Goal: Task Accomplishment & Management: Use online tool/utility

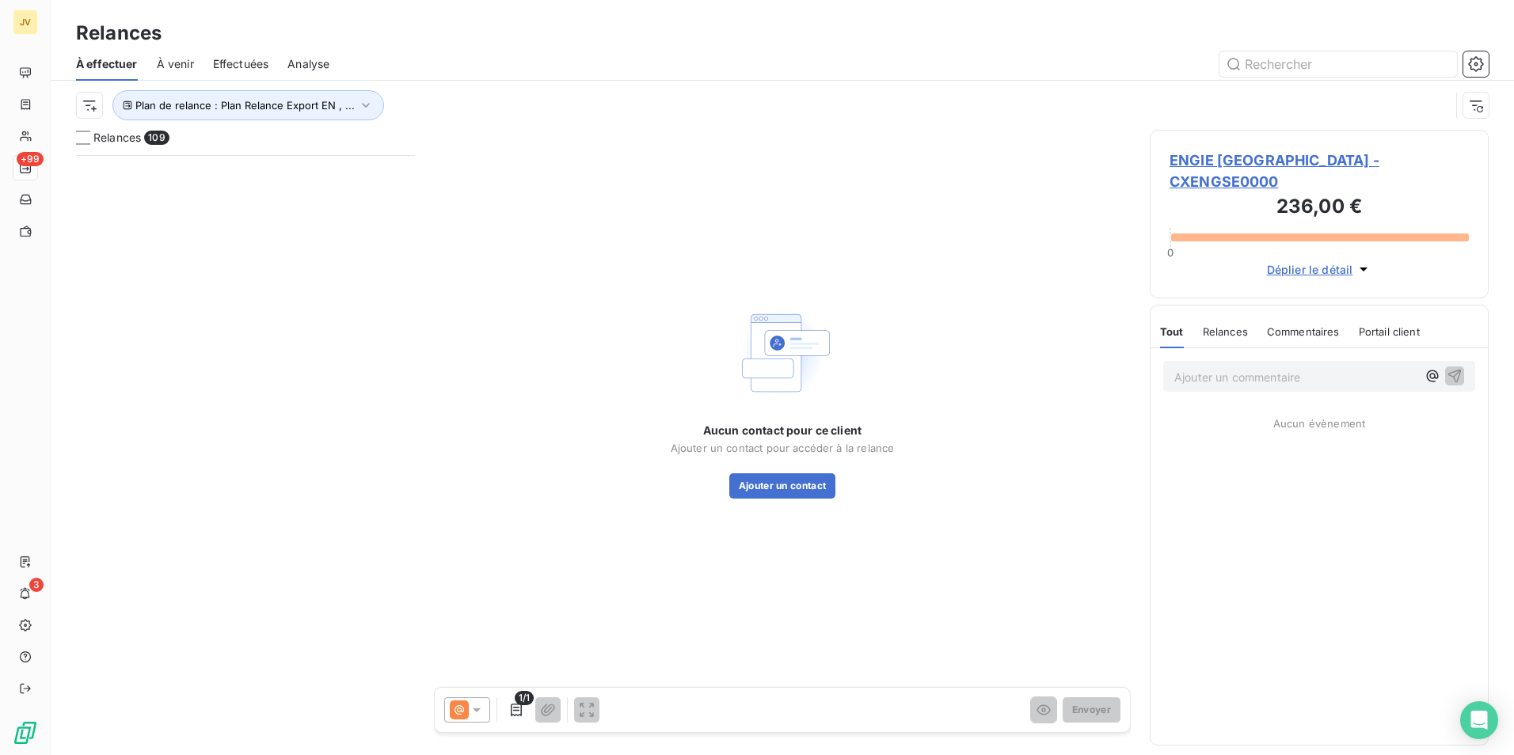
scroll to position [588, 327]
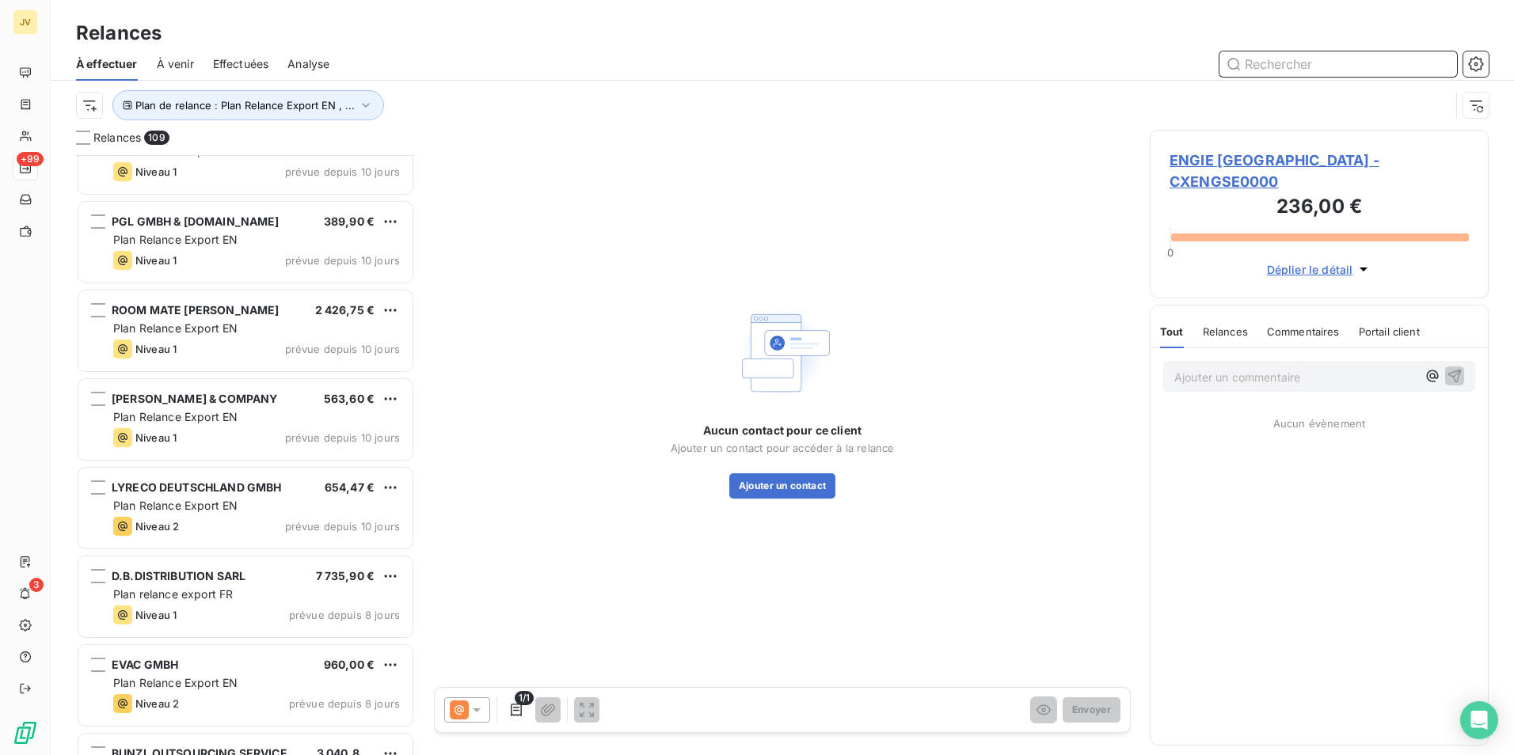
click at [1275, 68] on input "text" at bounding box center [1338, 63] width 238 height 25
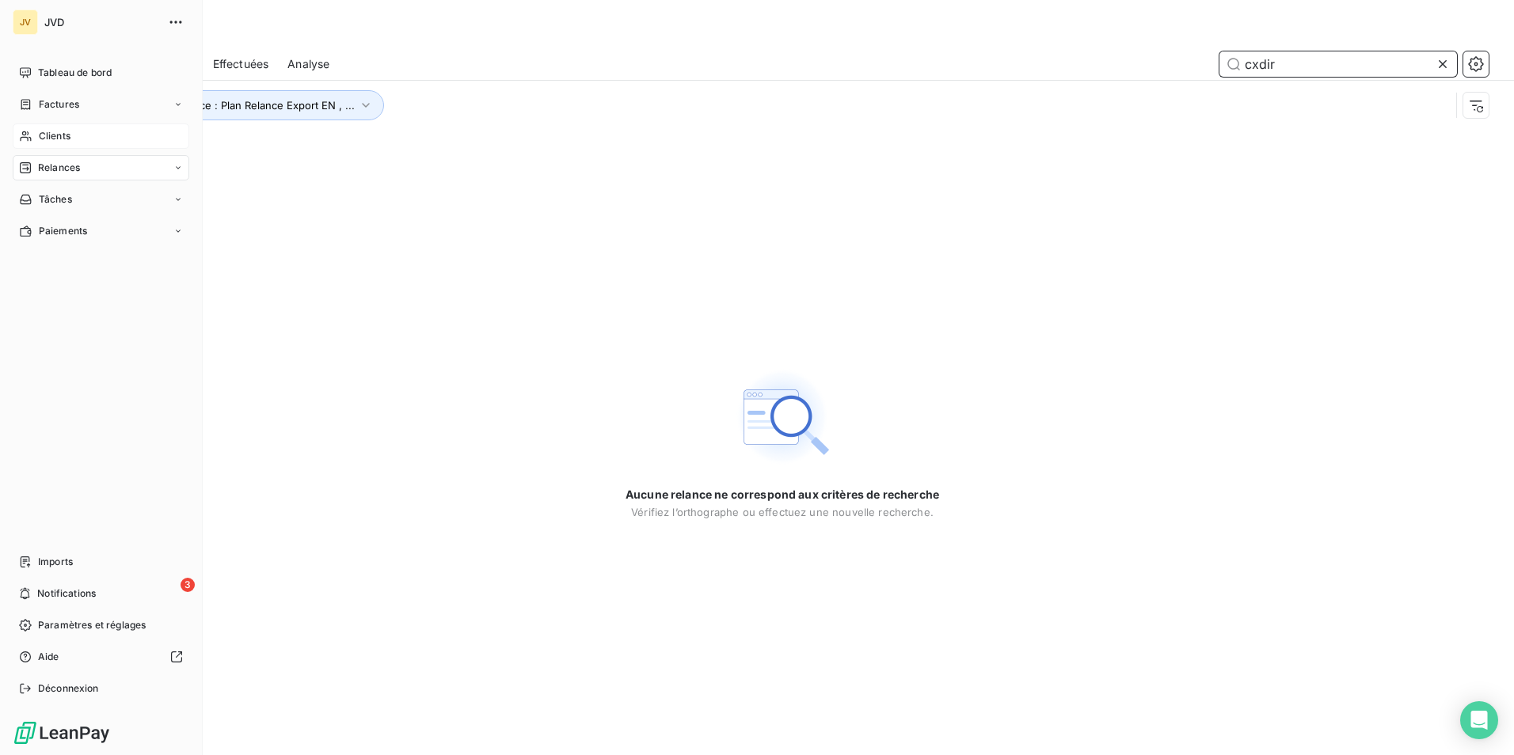
type input "cxdir"
click at [42, 125] on div "Clients" at bounding box center [101, 136] width 177 height 25
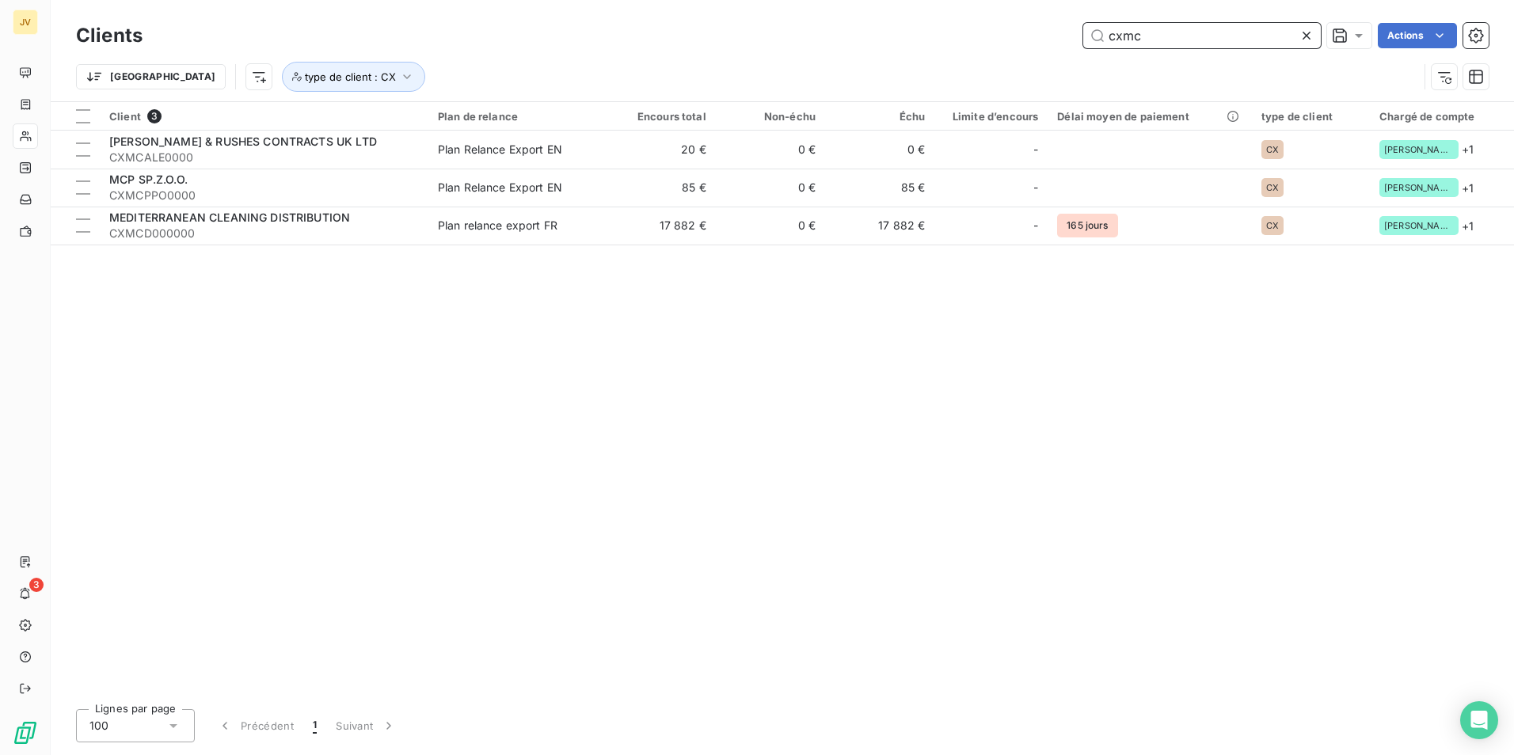
drag, startPoint x: 1120, startPoint y: 39, endPoint x: 1241, endPoint y: 24, distance: 122.1
click at [1211, 29] on input "cxmc" at bounding box center [1202, 35] width 238 height 25
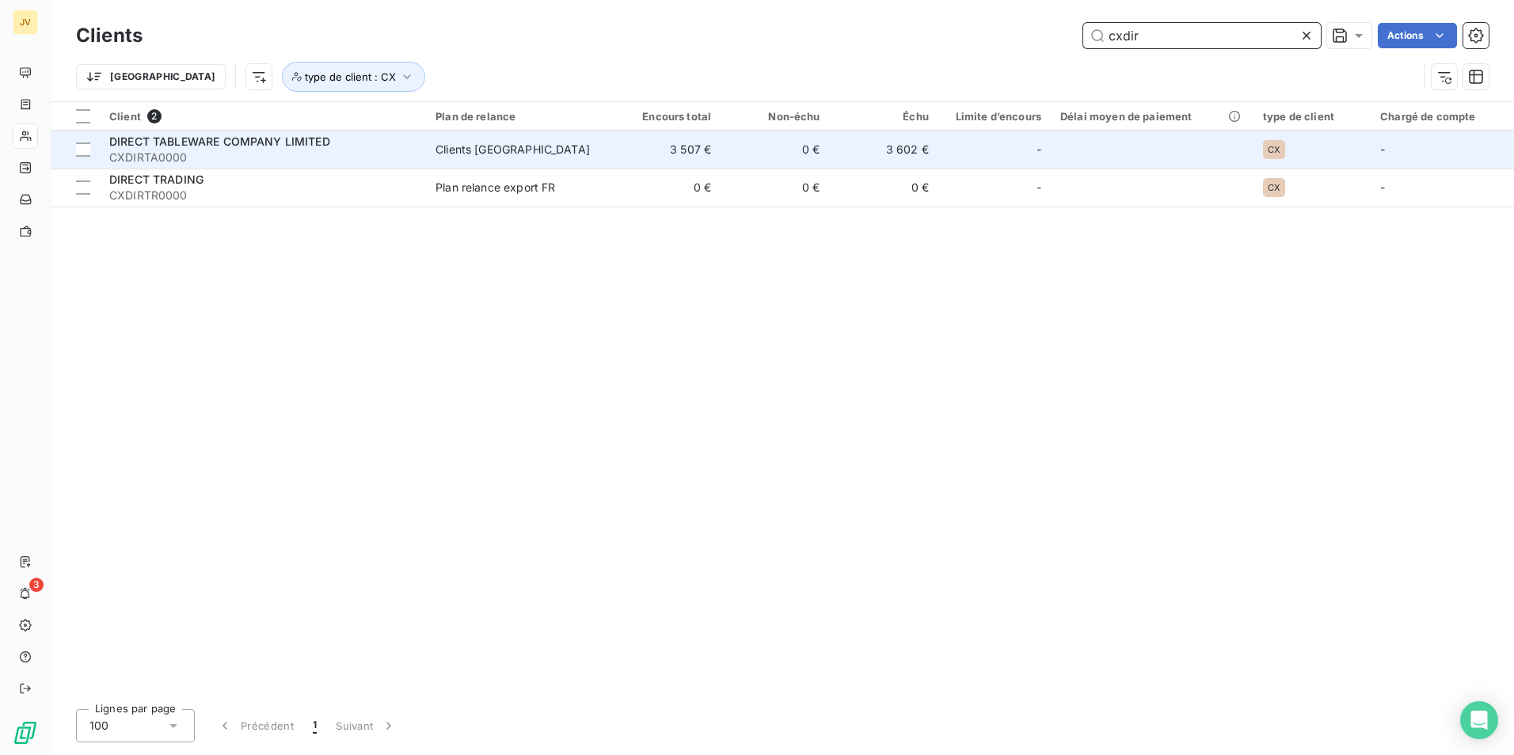
type input "cxdir"
click at [270, 150] on span "CXDIRTA0000" at bounding box center [262, 158] width 307 height 16
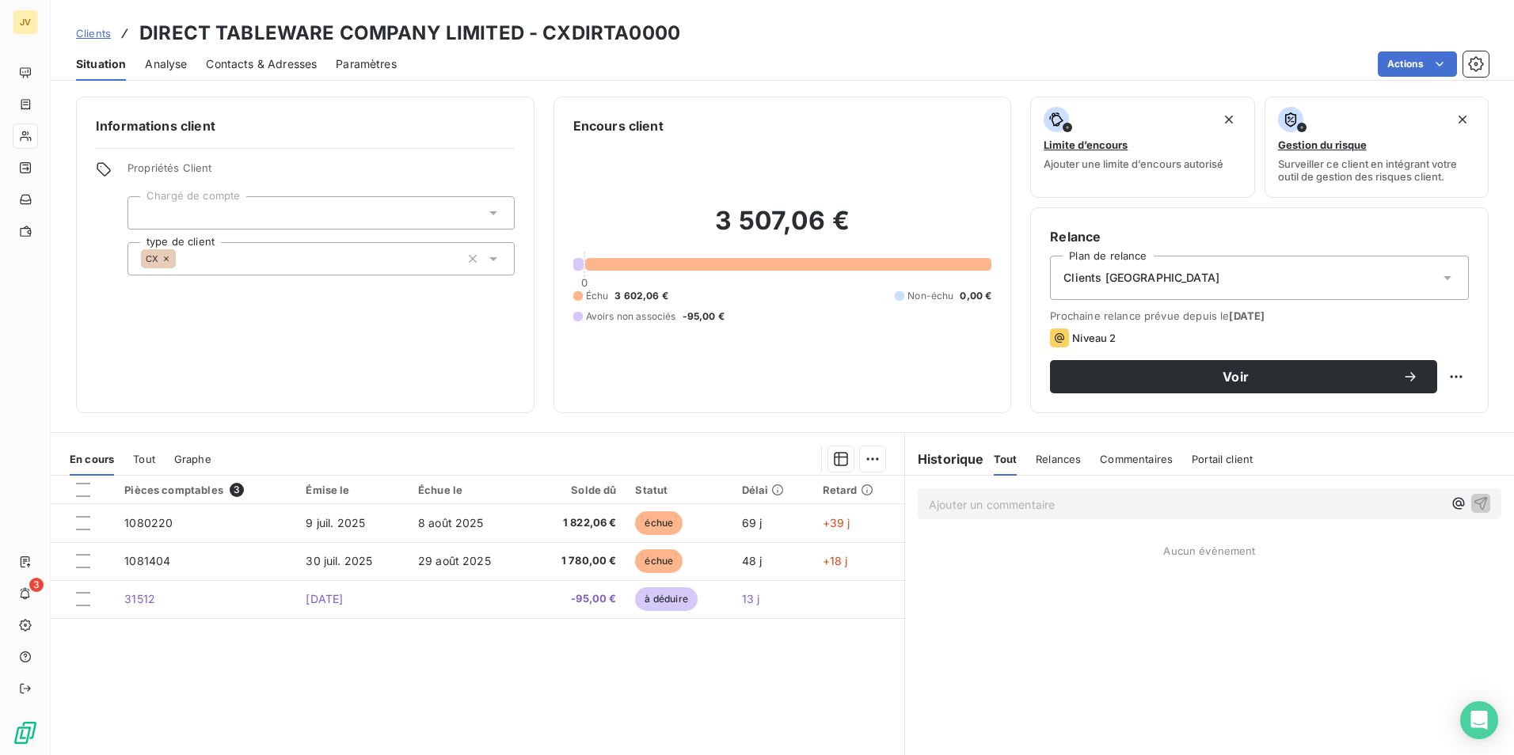
click at [1302, 281] on div "Clients [GEOGRAPHIC_DATA]" at bounding box center [1259, 278] width 419 height 44
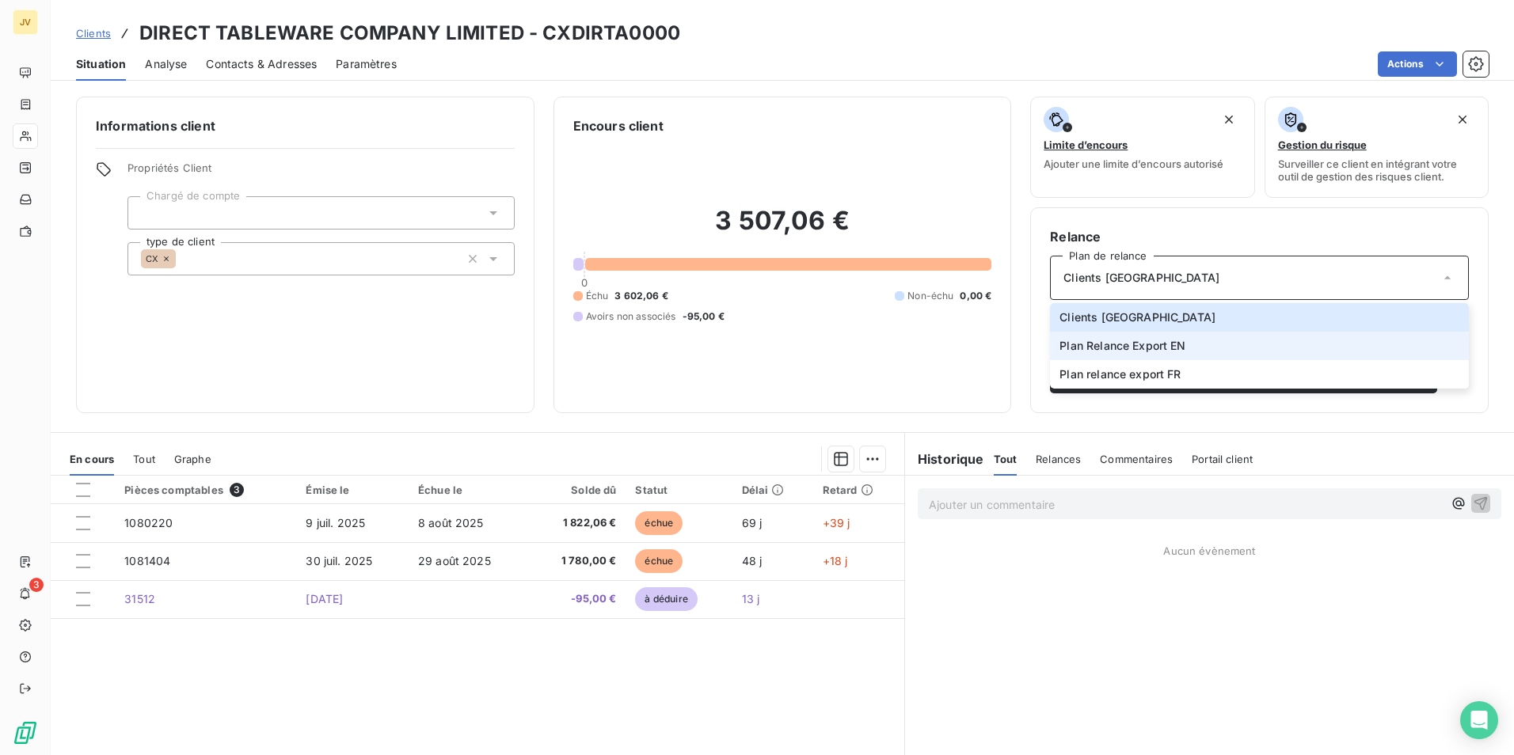
click at [1143, 356] on li "Plan Relance Export EN" at bounding box center [1259, 346] width 419 height 29
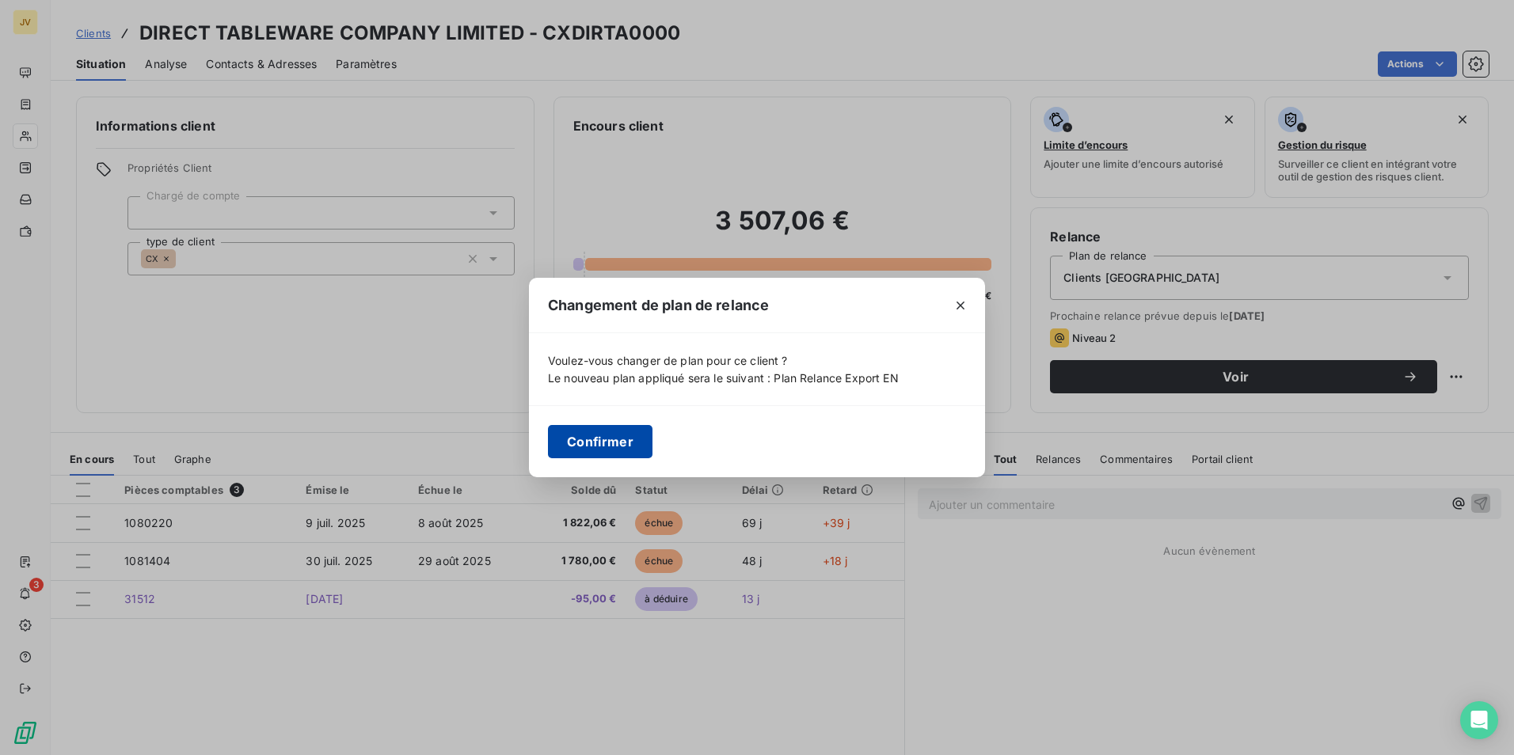
click at [597, 439] on button "Confirmer" at bounding box center [600, 441] width 105 height 33
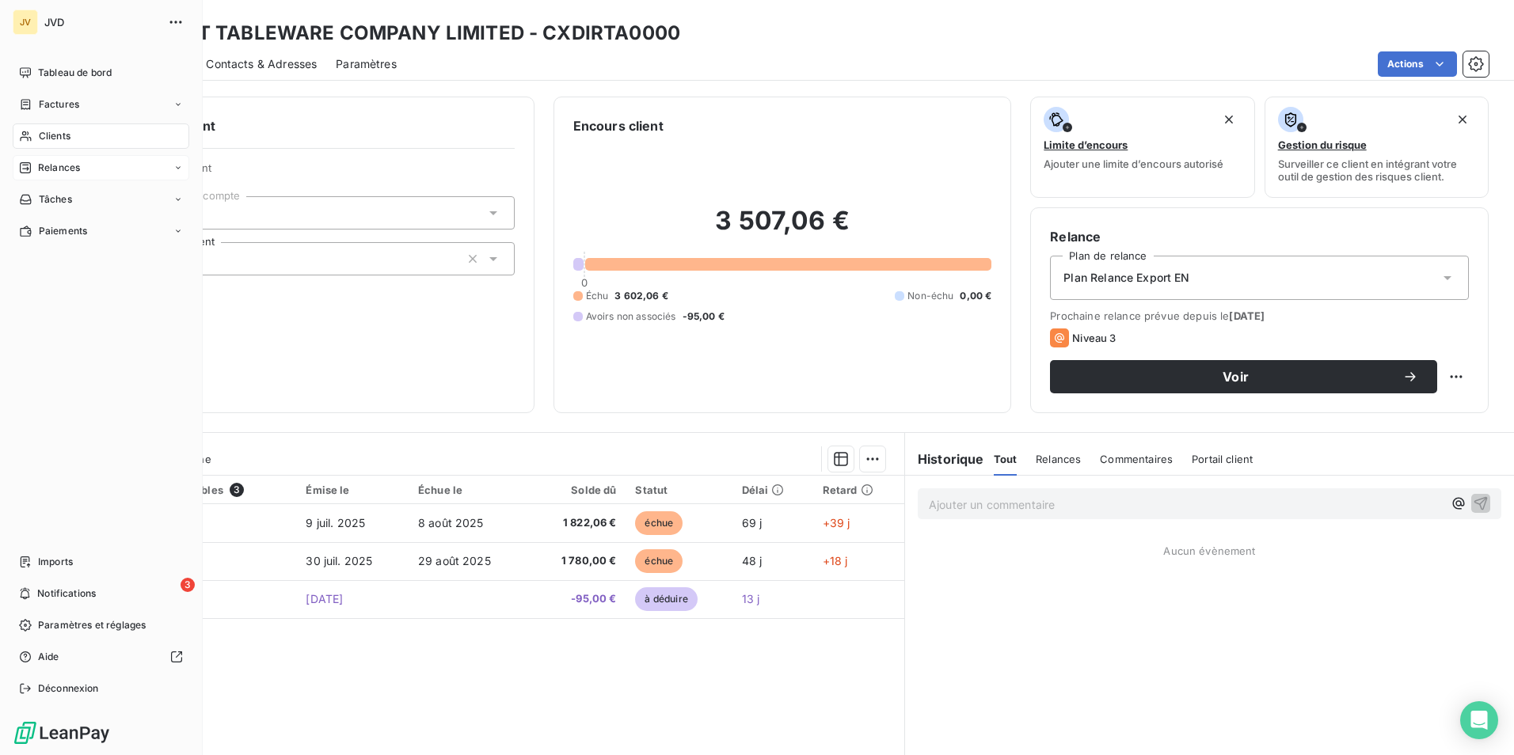
click at [81, 169] on div "Relances" at bounding box center [101, 167] width 177 height 25
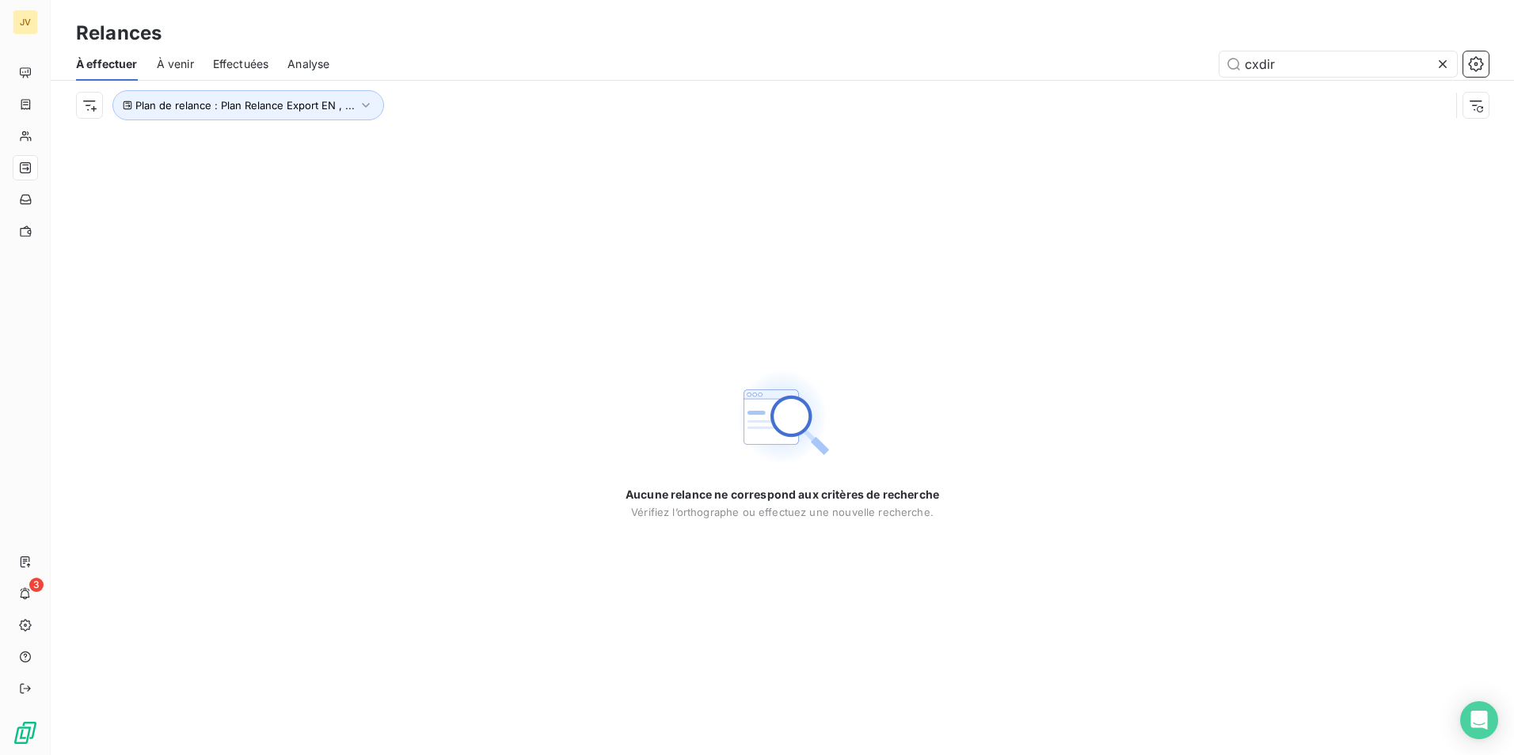
click at [1441, 60] on icon at bounding box center [1443, 64] width 16 height 16
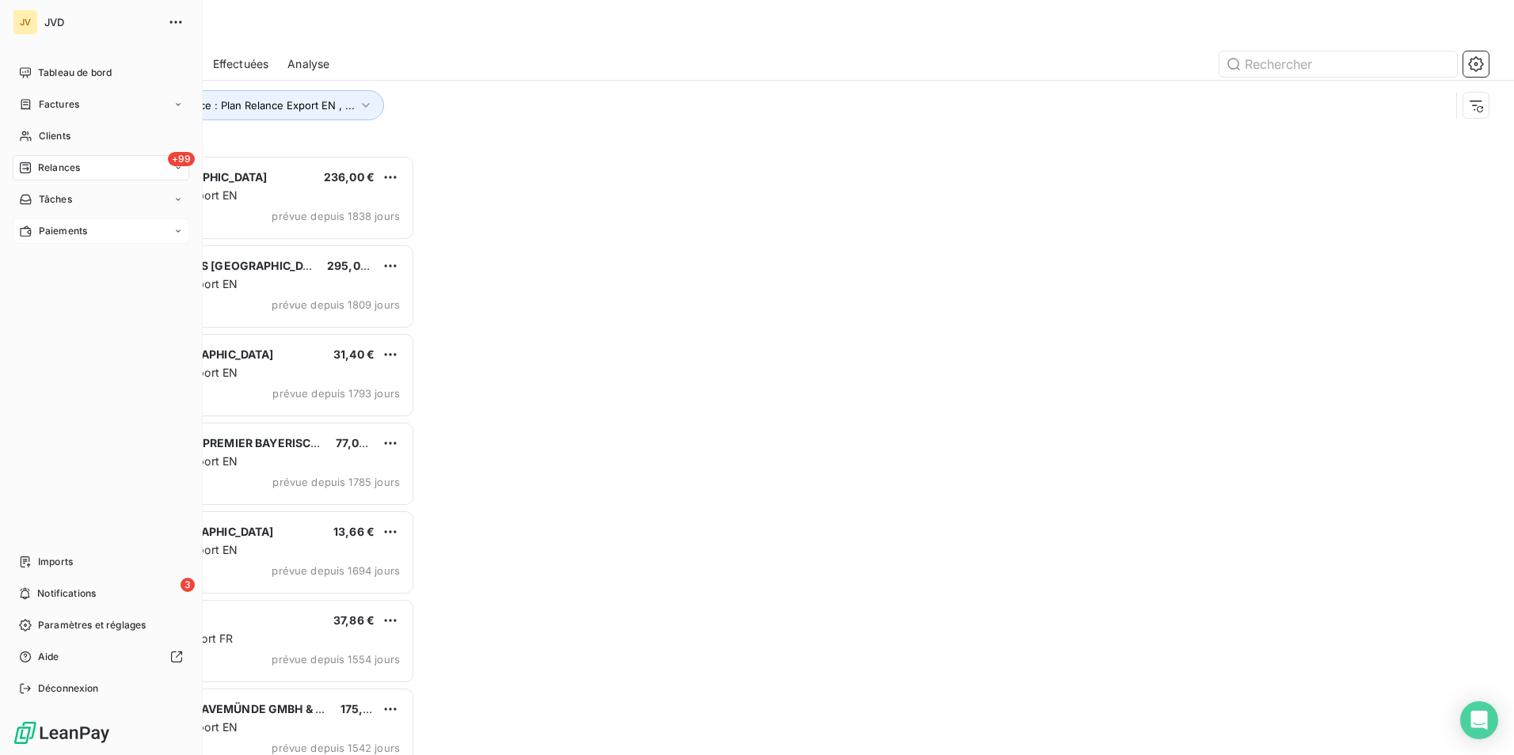
scroll to position [588, 327]
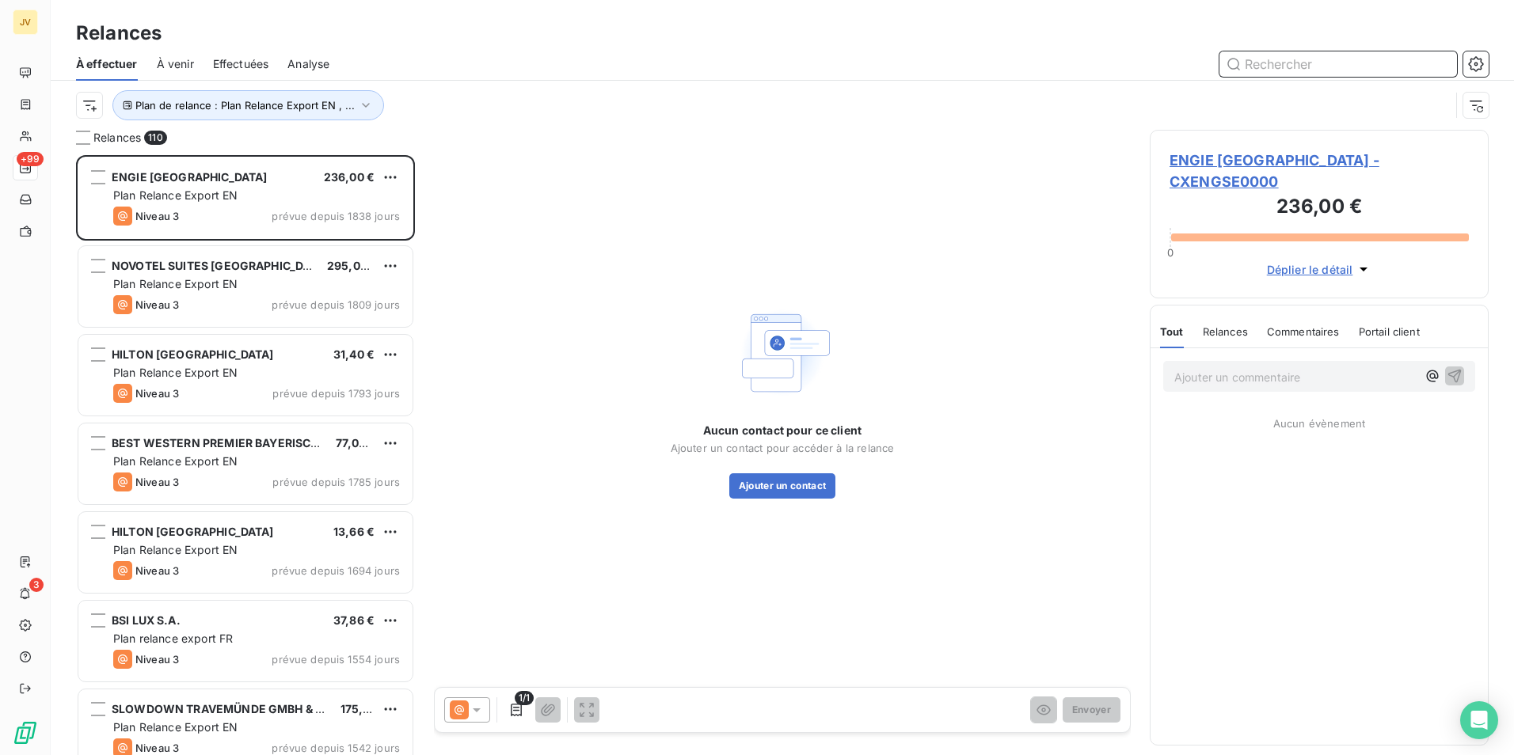
click at [1284, 60] on input "text" at bounding box center [1338, 63] width 238 height 25
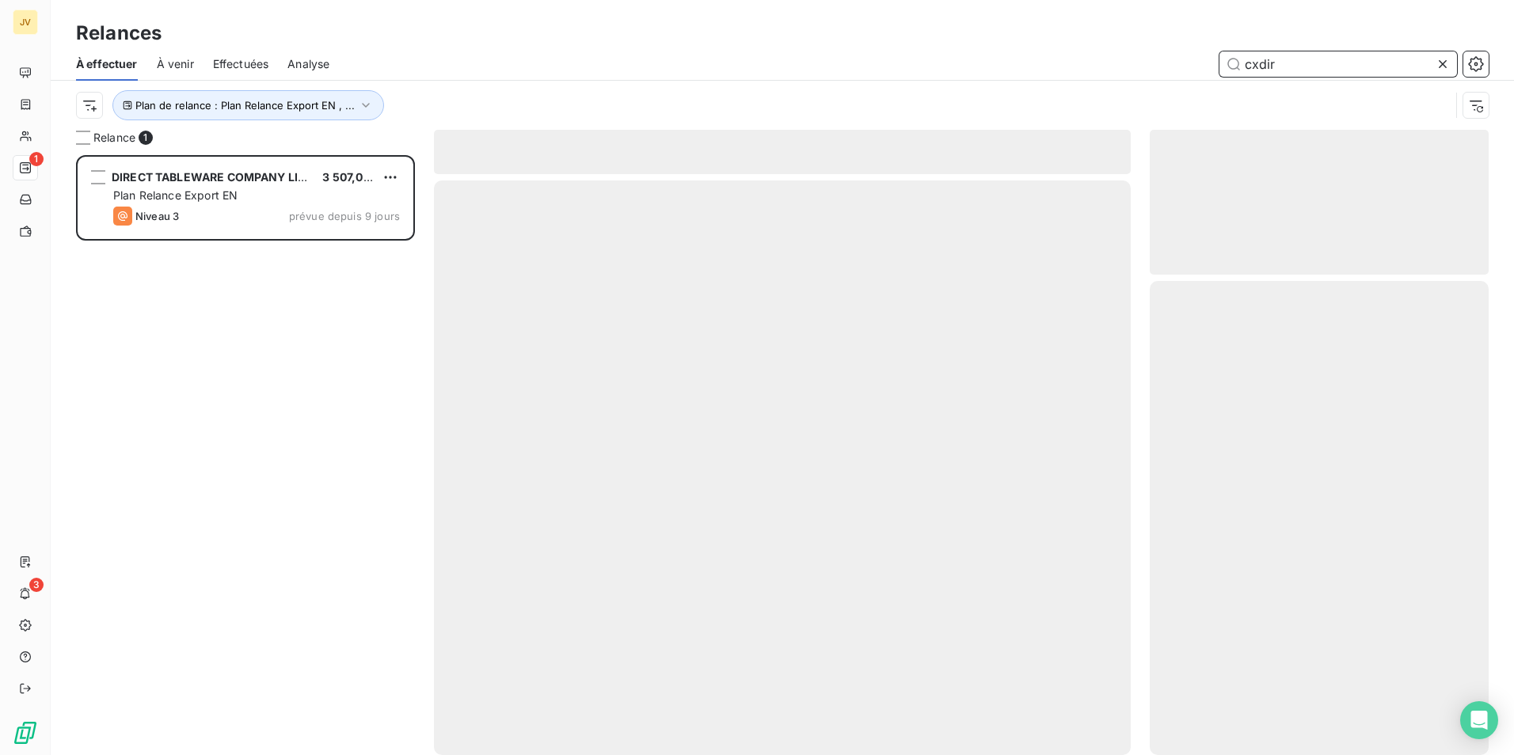
scroll to position [588, 327]
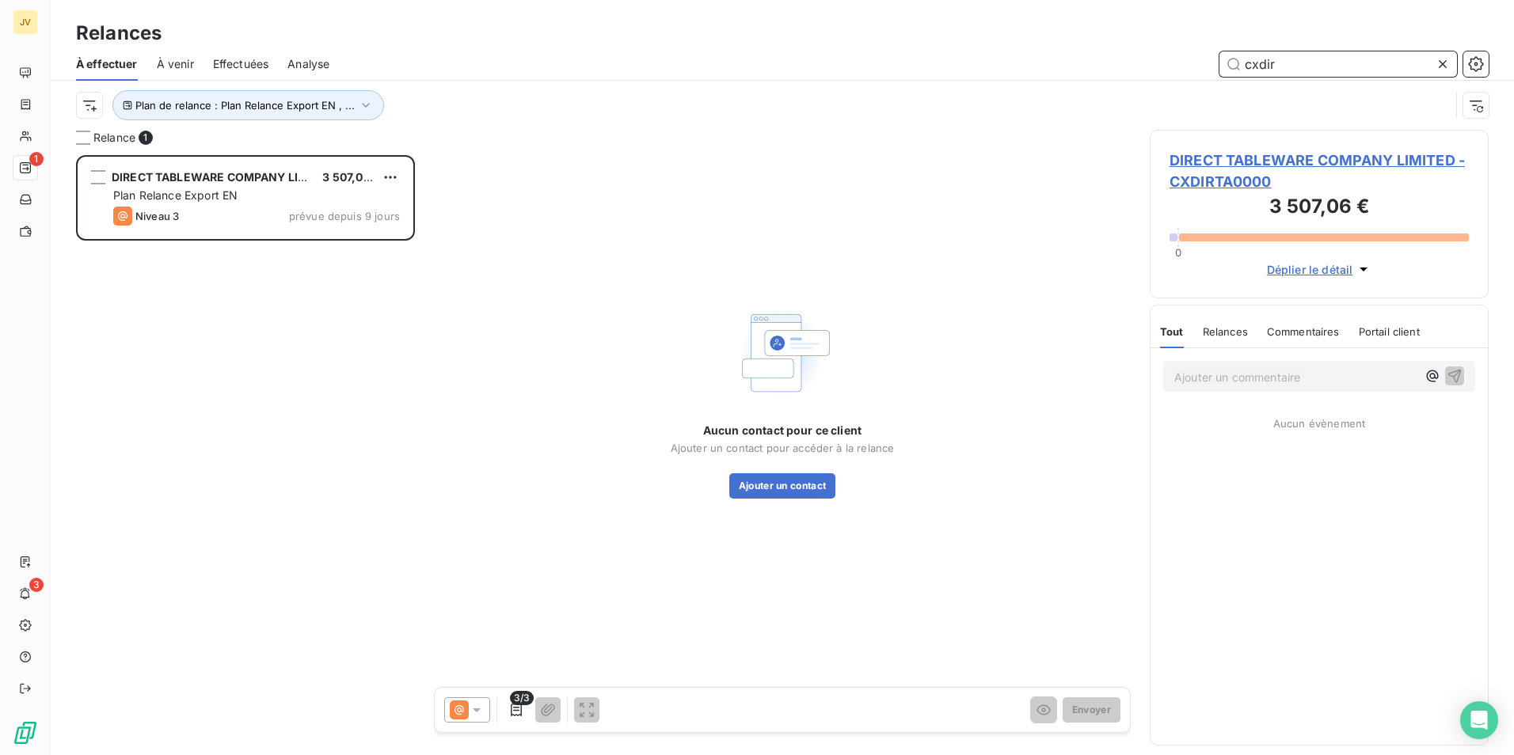
type input "cxdir"
click at [1286, 155] on span "DIRECT TABLEWARE COMPANY LIMITED - CXDIRTA0000" at bounding box center [1318, 171] width 299 height 43
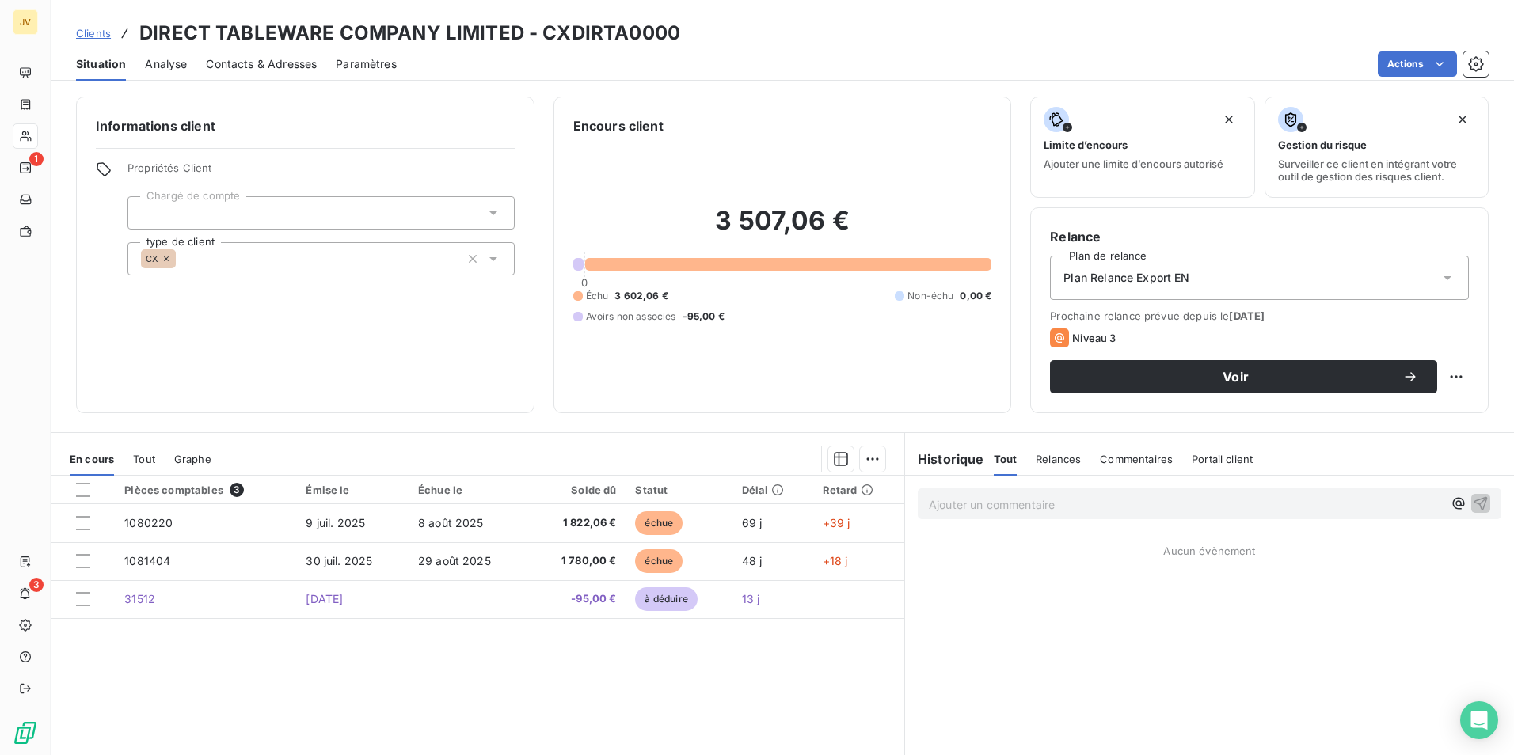
click at [264, 73] on div "Contacts & Adresses" at bounding box center [261, 64] width 111 height 33
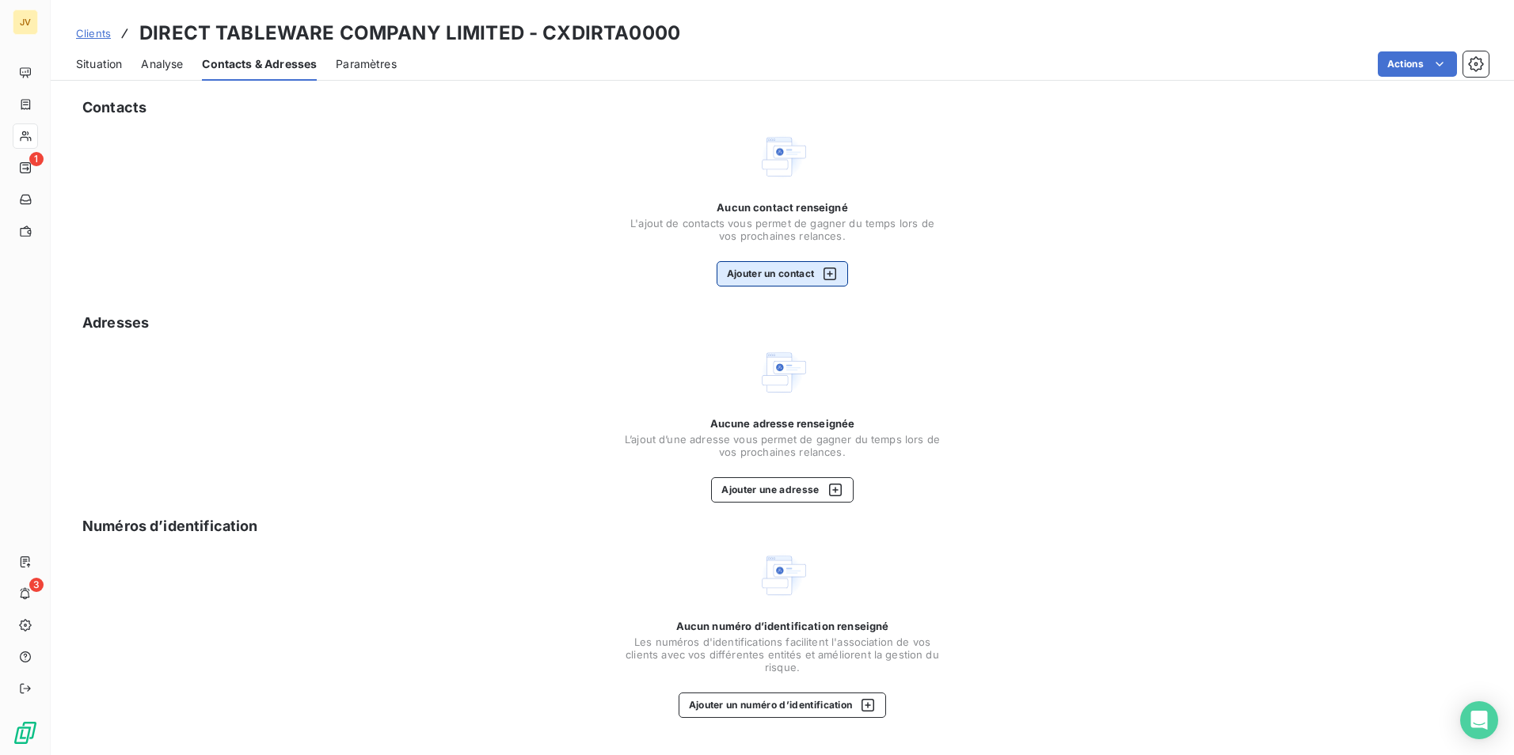
click at [782, 267] on button "Ajouter un contact" at bounding box center [783, 273] width 132 height 25
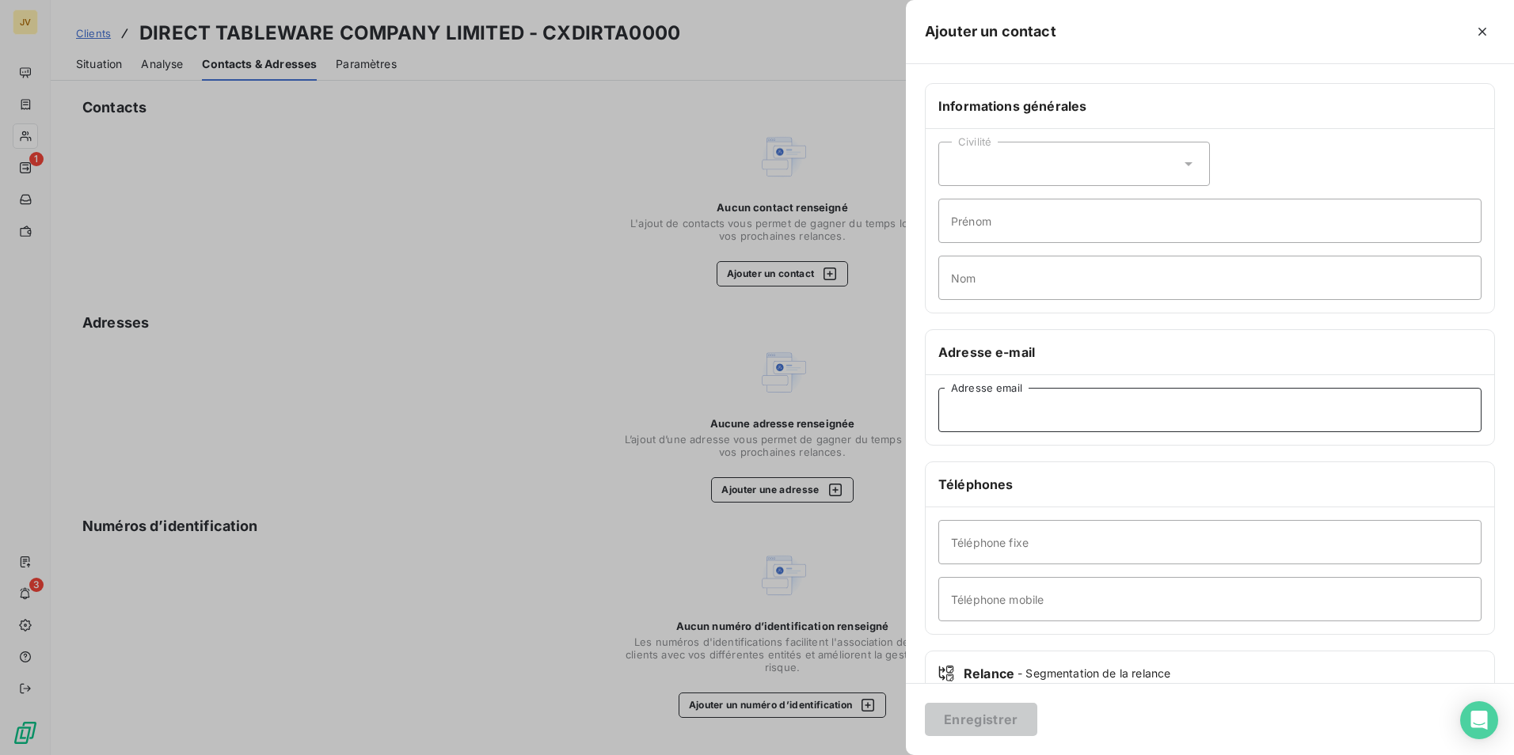
click at [1009, 408] on input "Adresse email" at bounding box center [1209, 410] width 543 height 44
paste input "[PERSON_NAME][EMAIL_ADDRESS][DOMAIN_NAME]"
type input "[PERSON_NAME][EMAIL_ADDRESS][DOMAIN_NAME]"
drag, startPoint x: 999, startPoint y: 711, endPoint x: 1028, endPoint y: 709, distance: 28.6
click at [999, 710] on button "Enregistrer" at bounding box center [981, 719] width 112 height 33
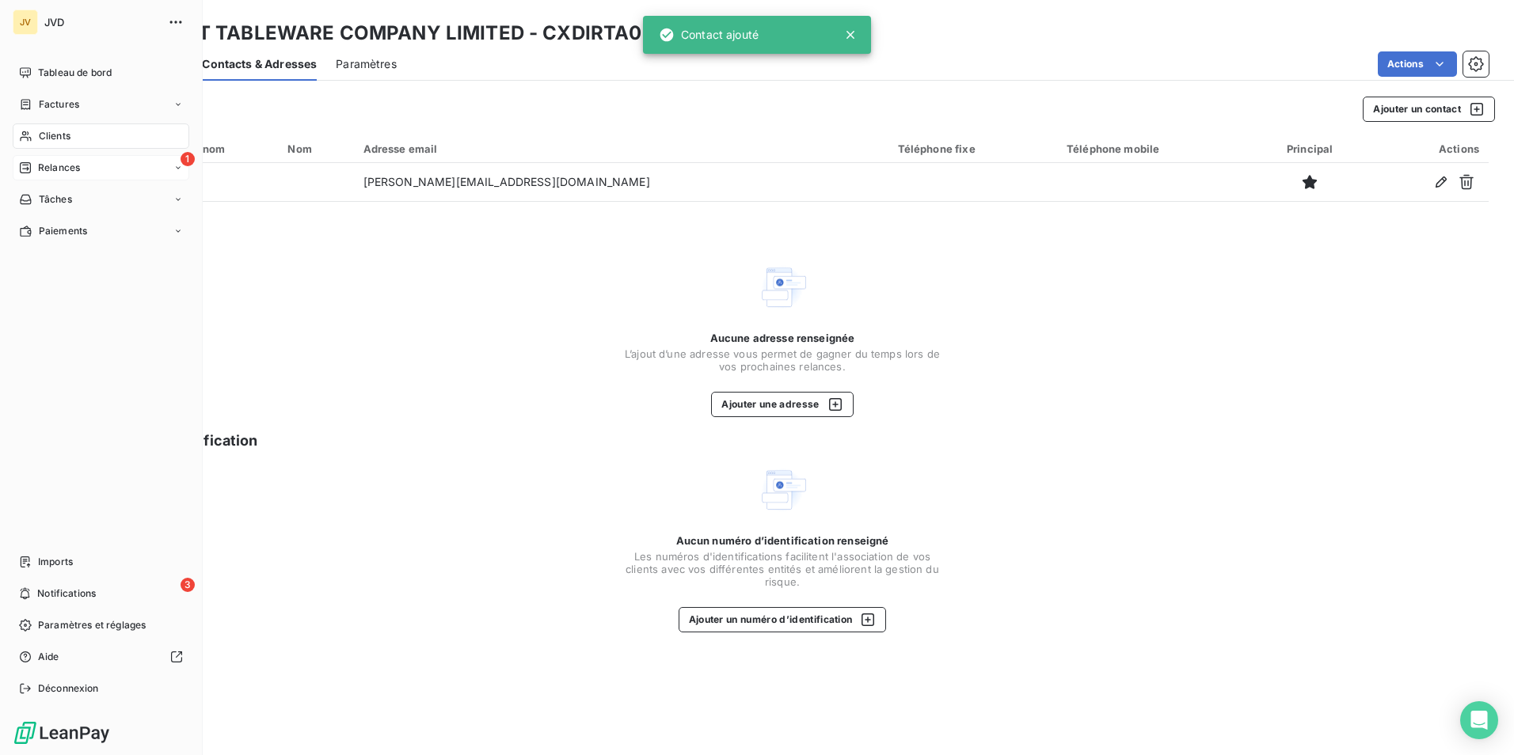
drag, startPoint x: 116, startPoint y: 170, endPoint x: 174, endPoint y: 170, distance: 58.6
click at [116, 170] on div "1 Relances" at bounding box center [101, 167] width 177 height 25
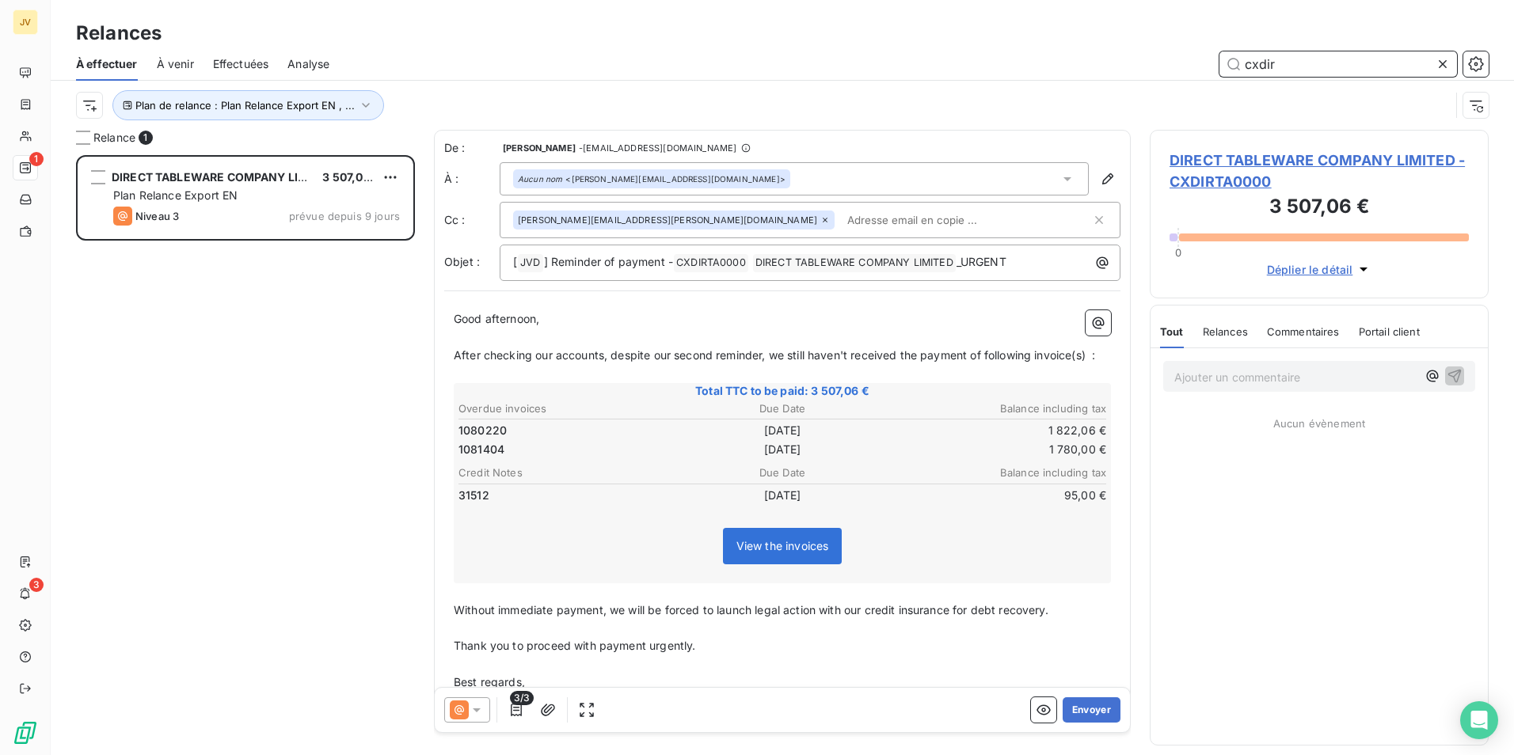
scroll to position [588, 327]
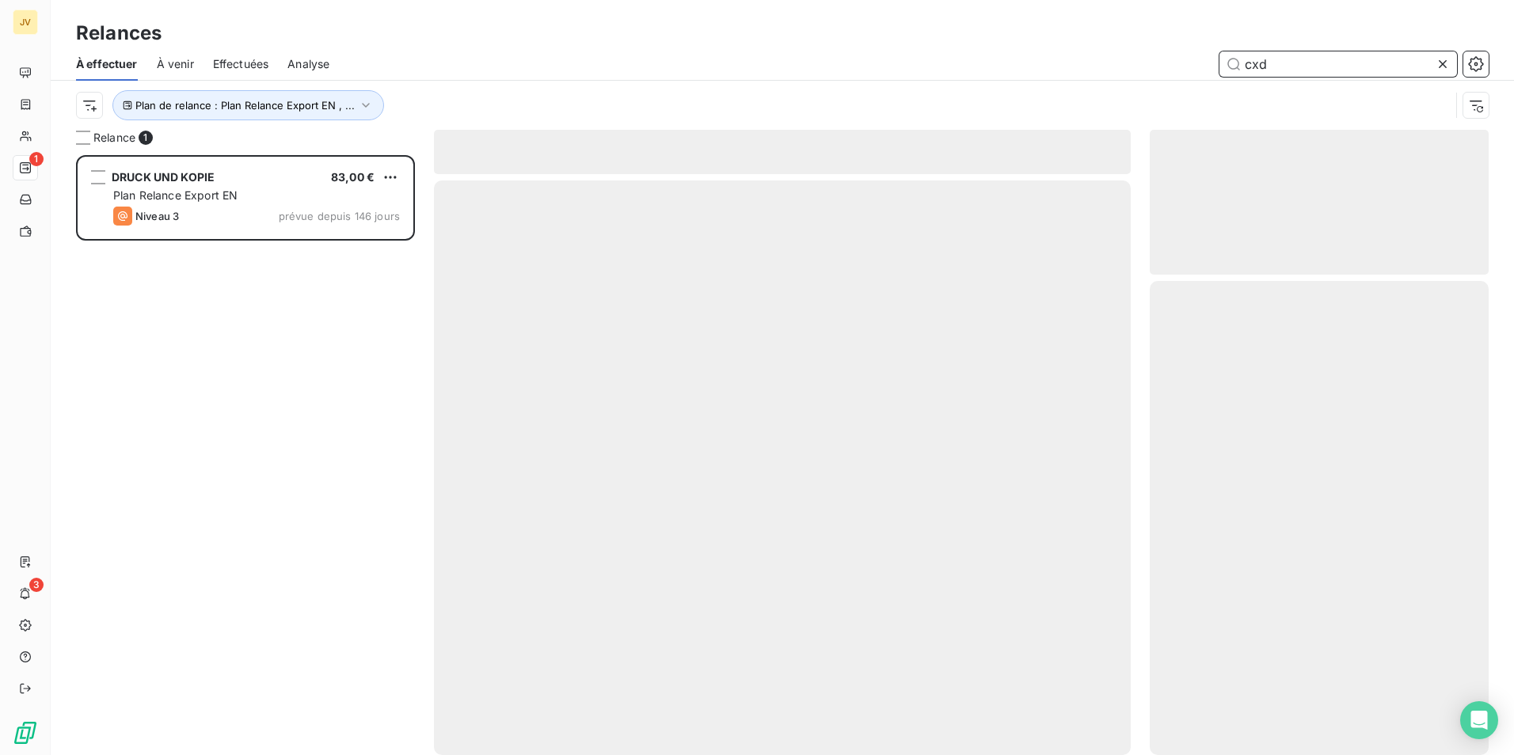
scroll to position [588, 327]
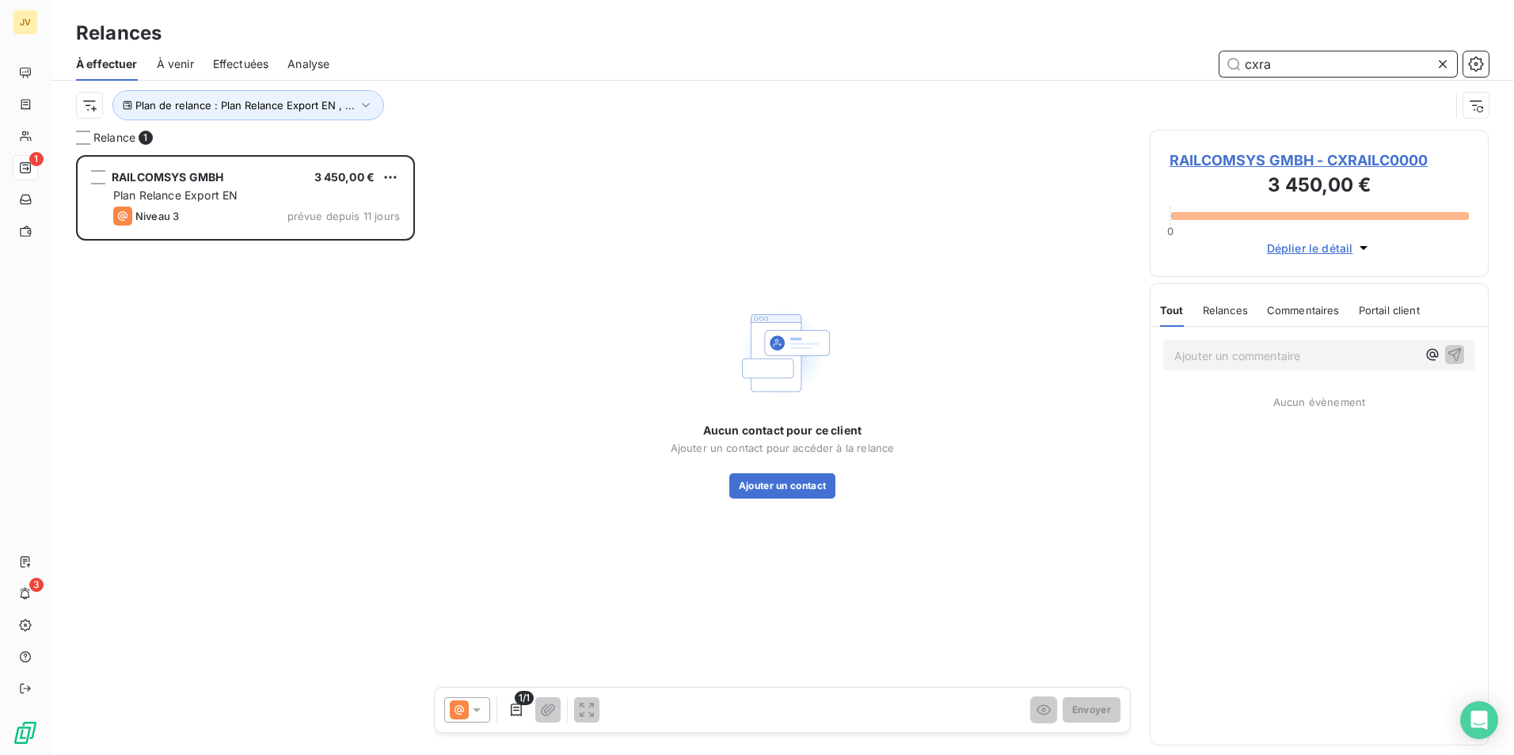
scroll to position [588, 327]
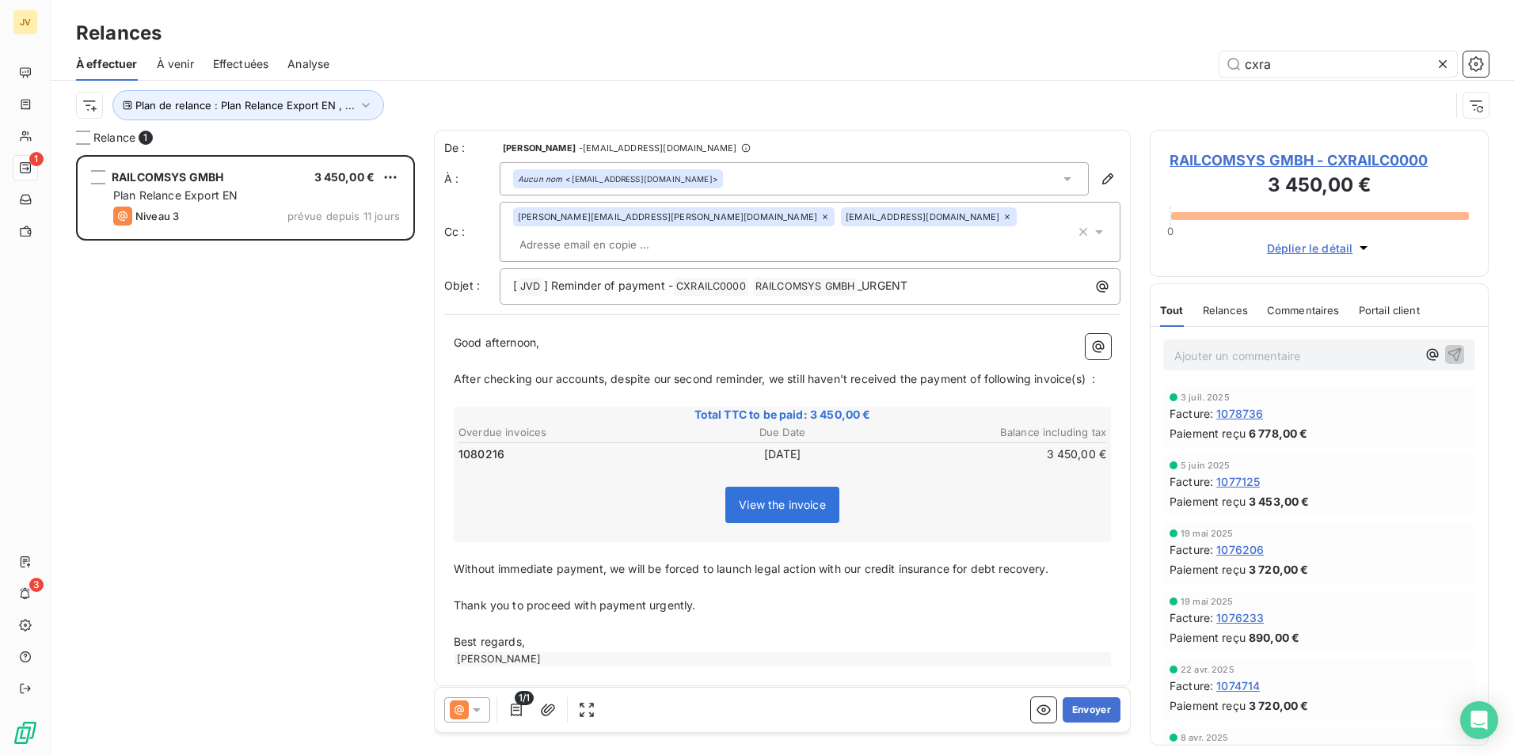
click at [463, 706] on icon at bounding box center [459, 710] width 19 height 19
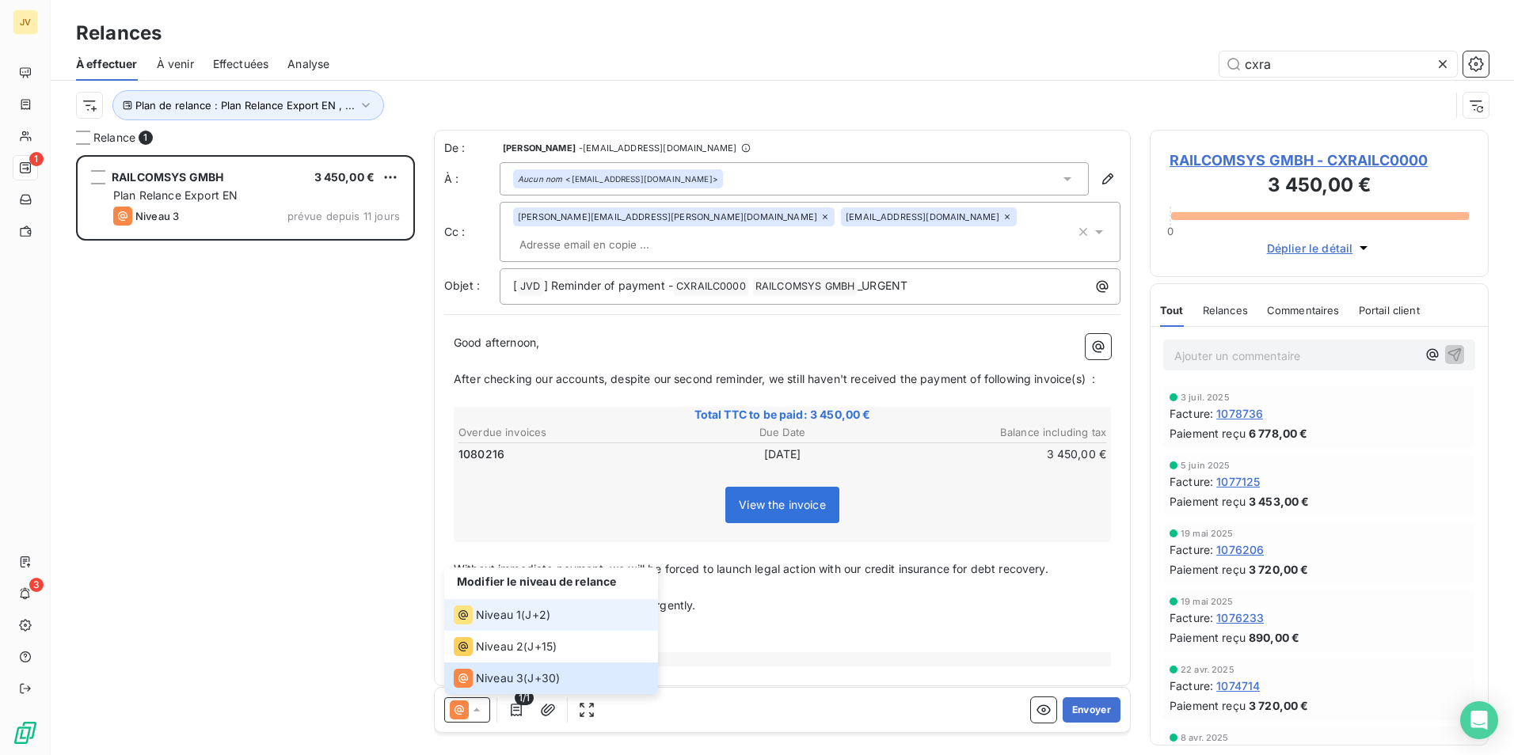
click at [511, 618] on span "Niveau 1" at bounding box center [498, 615] width 45 height 16
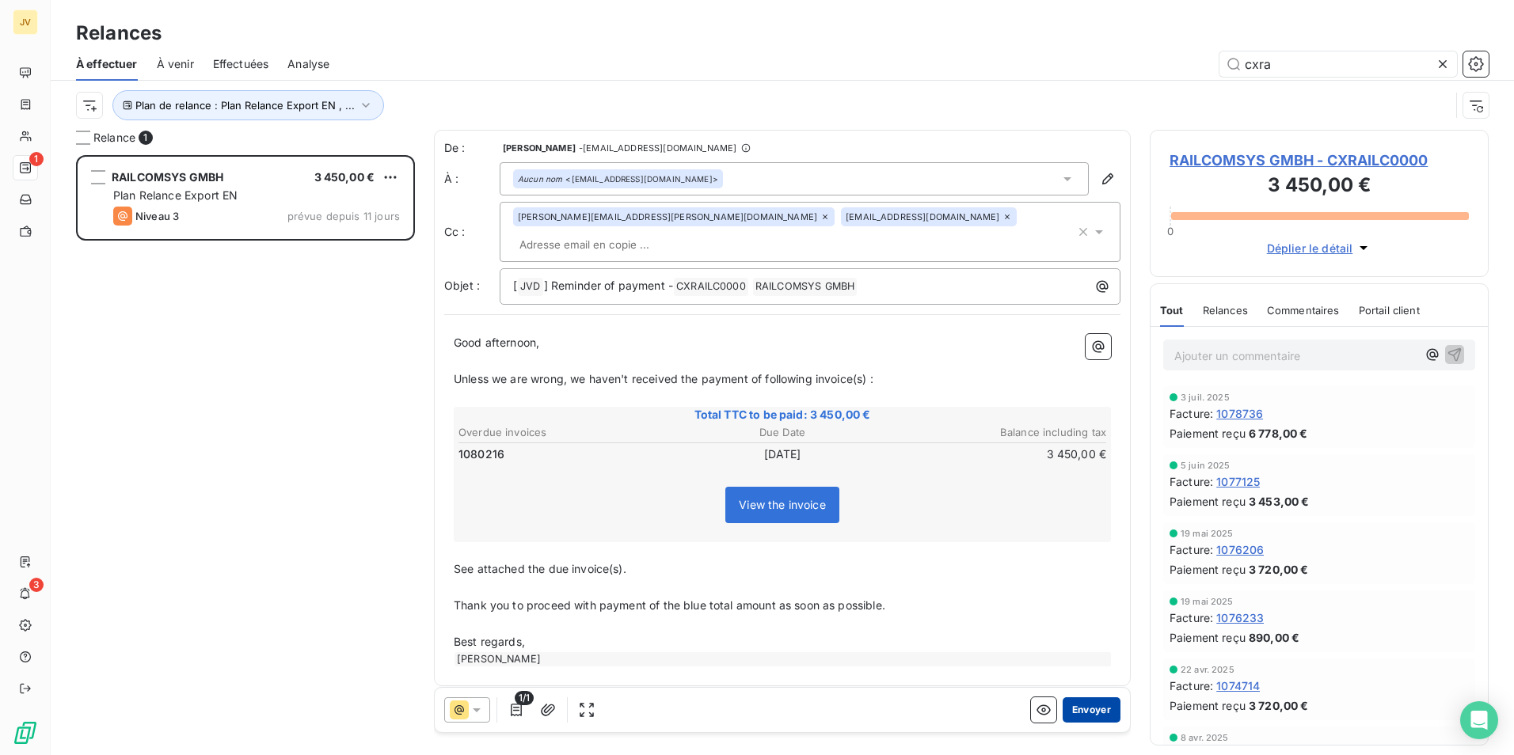
click at [1082, 714] on button "Envoyer" at bounding box center [1092, 710] width 58 height 25
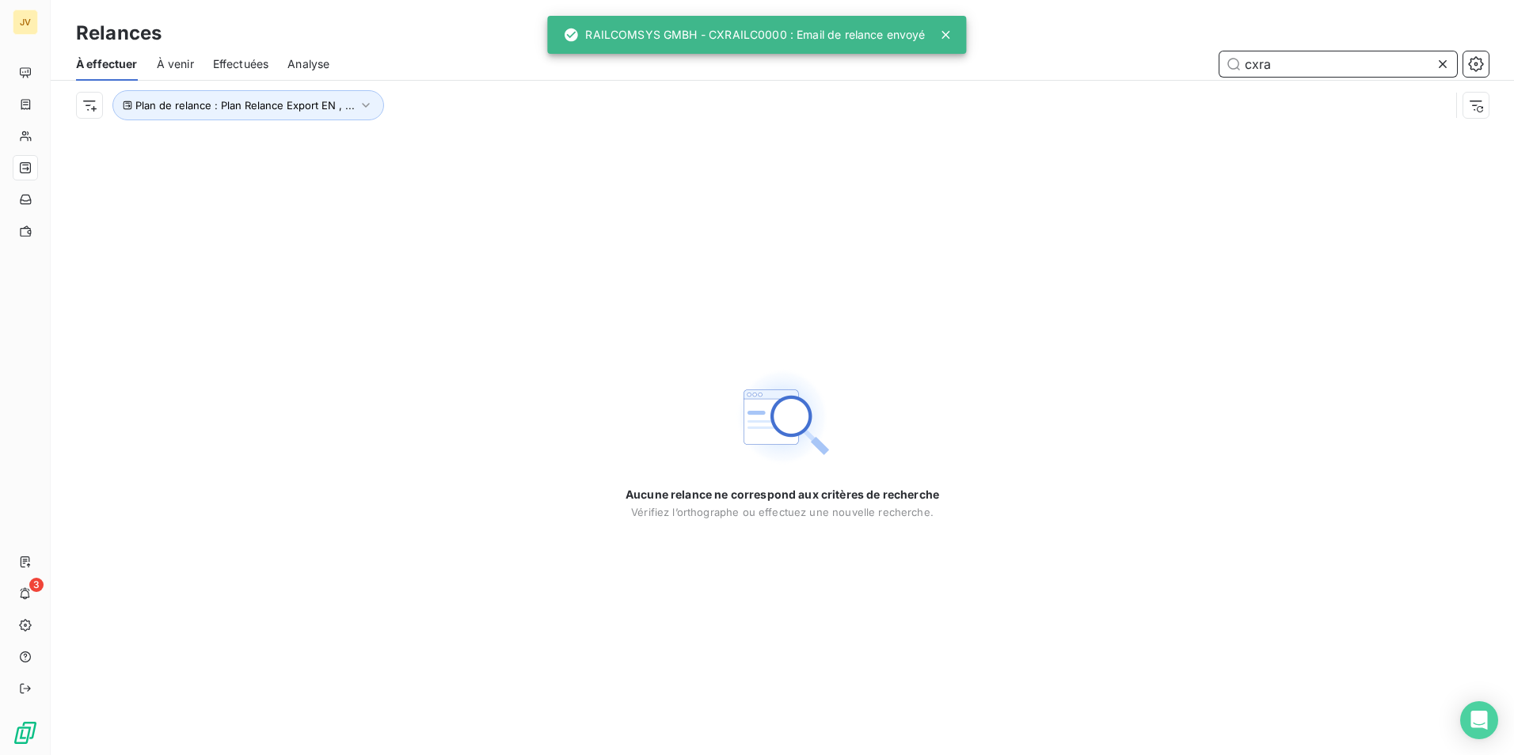
drag, startPoint x: 1256, startPoint y: 62, endPoint x: 1325, endPoint y: 68, distance: 69.2
click at [1325, 68] on input "cxra" at bounding box center [1338, 63] width 238 height 25
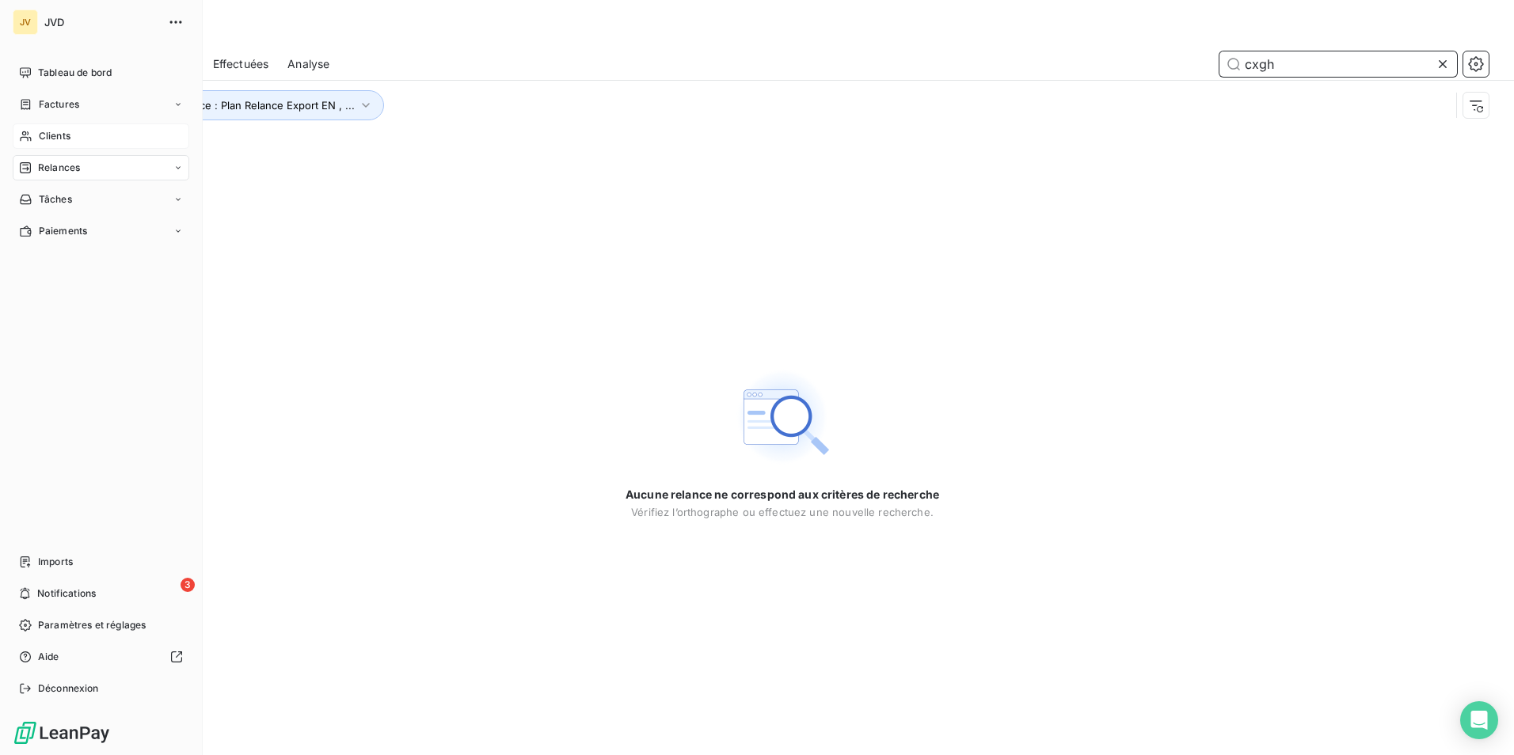
type input "cxgh"
click at [76, 135] on div "Clients" at bounding box center [101, 136] width 177 height 25
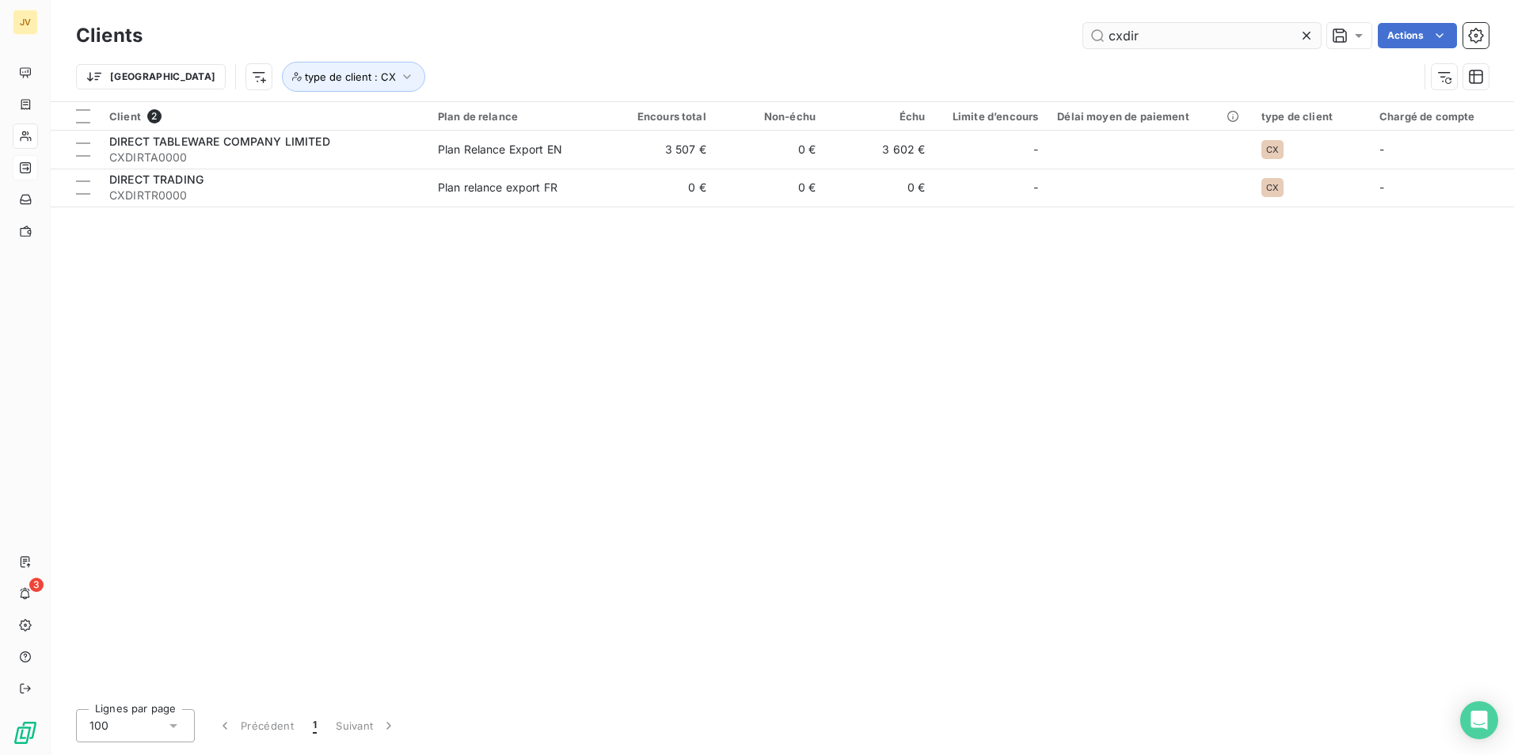
drag, startPoint x: 1123, startPoint y: 35, endPoint x: 1184, endPoint y: 37, distance: 60.2
click at [1183, 37] on input "cxdir" at bounding box center [1202, 35] width 238 height 25
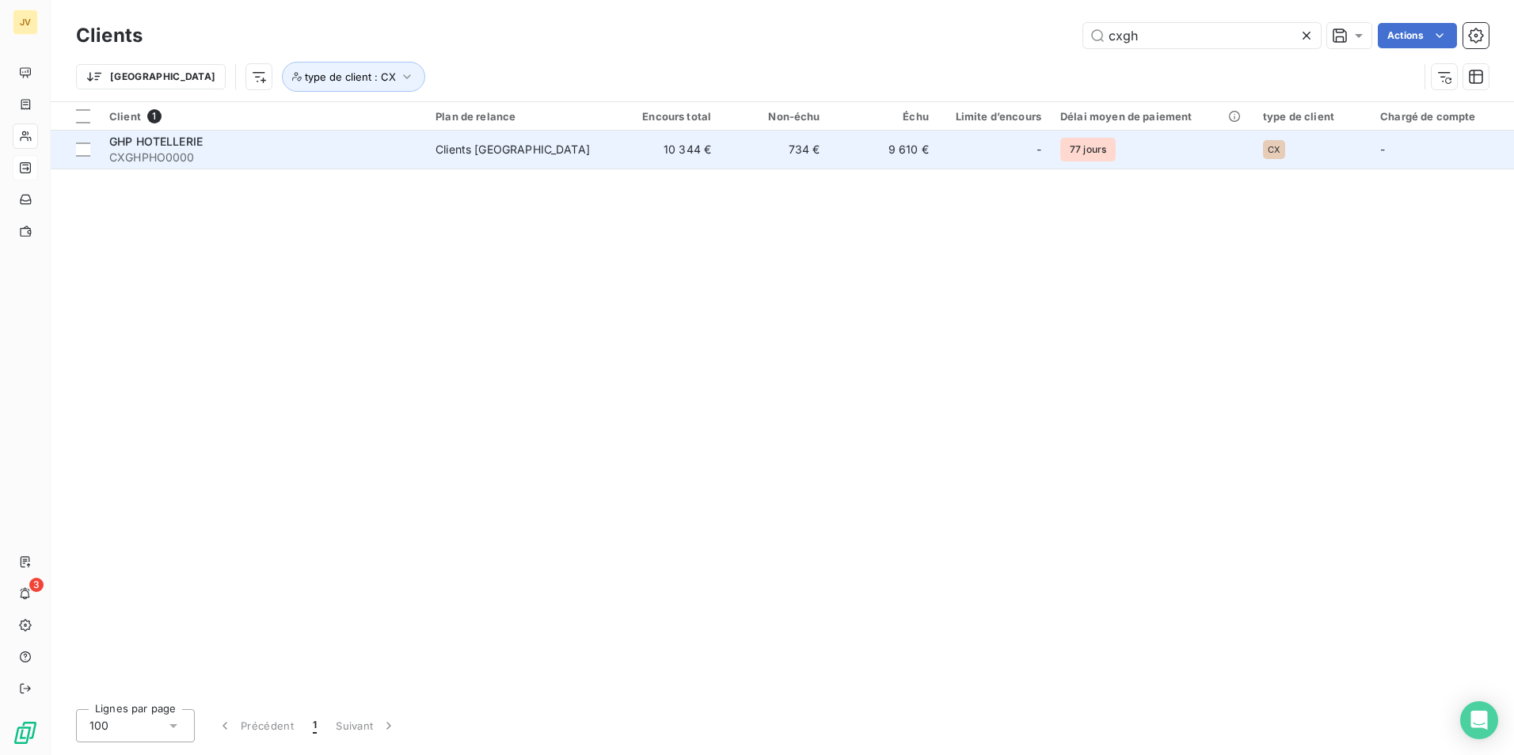
type input "cxgh"
click at [178, 141] on span "GHP HOTELLERIE" at bounding box center [155, 141] width 93 height 13
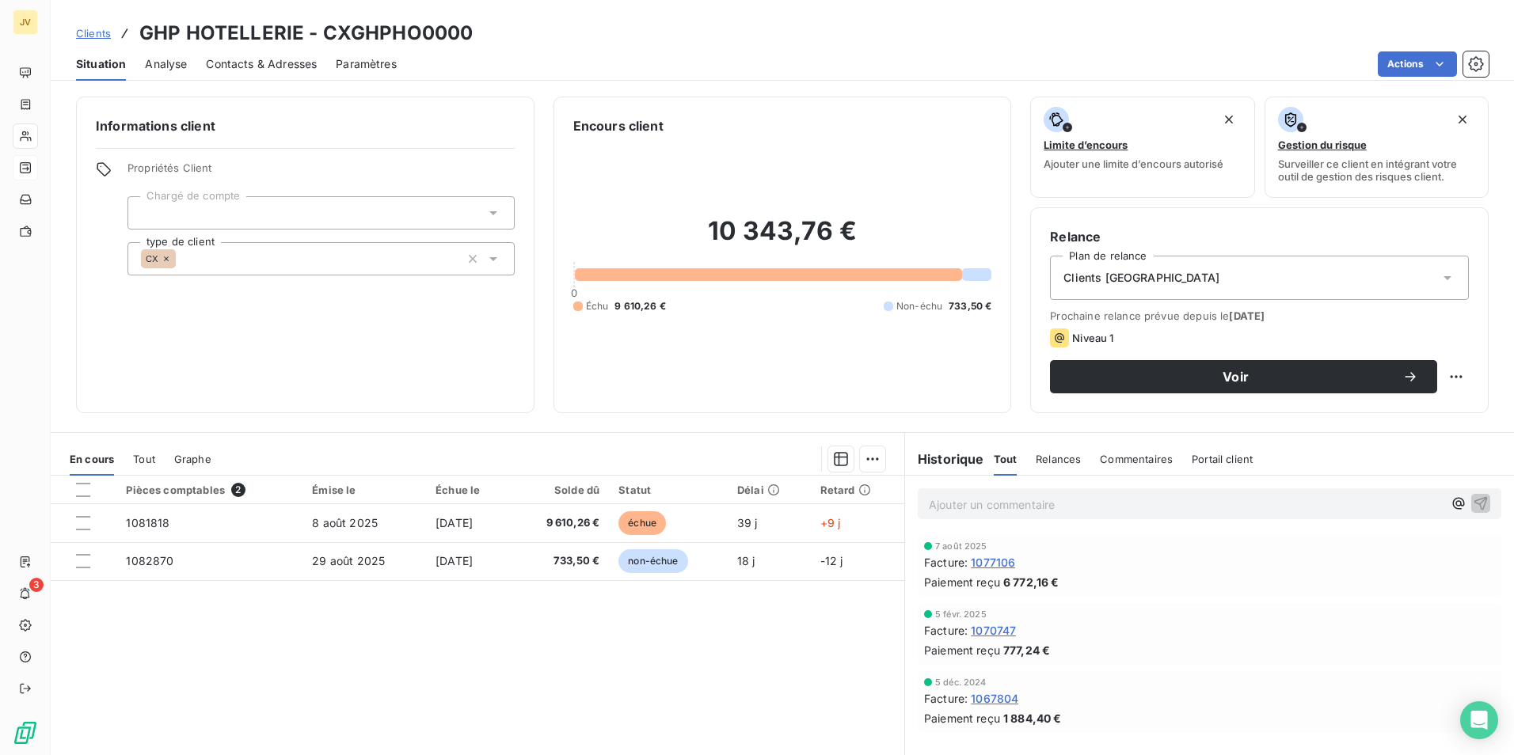
click at [1248, 272] on div "Clients [GEOGRAPHIC_DATA]" at bounding box center [1259, 278] width 419 height 44
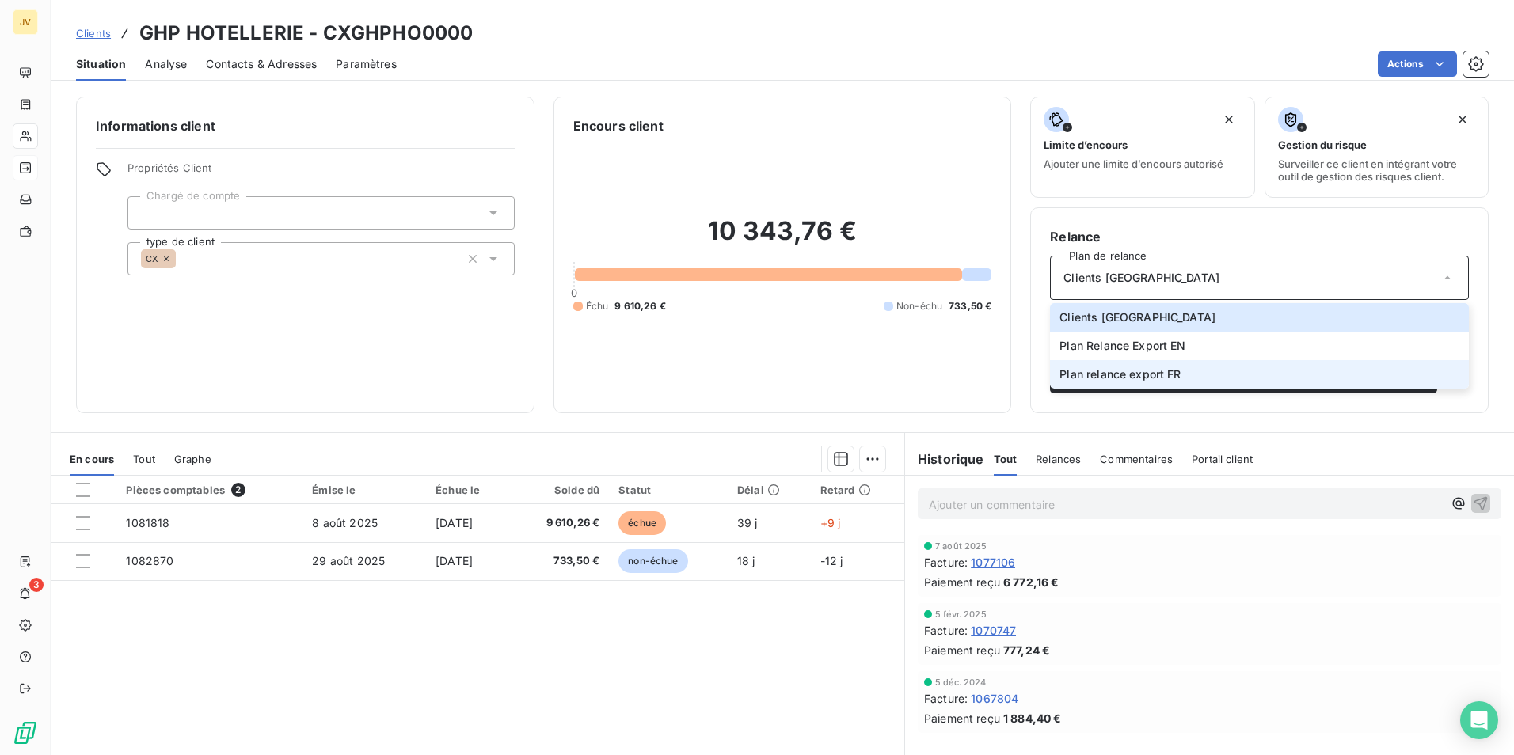
click at [1158, 367] on span "Plan relance export FR" at bounding box center [1119, 375] width 121 height 16
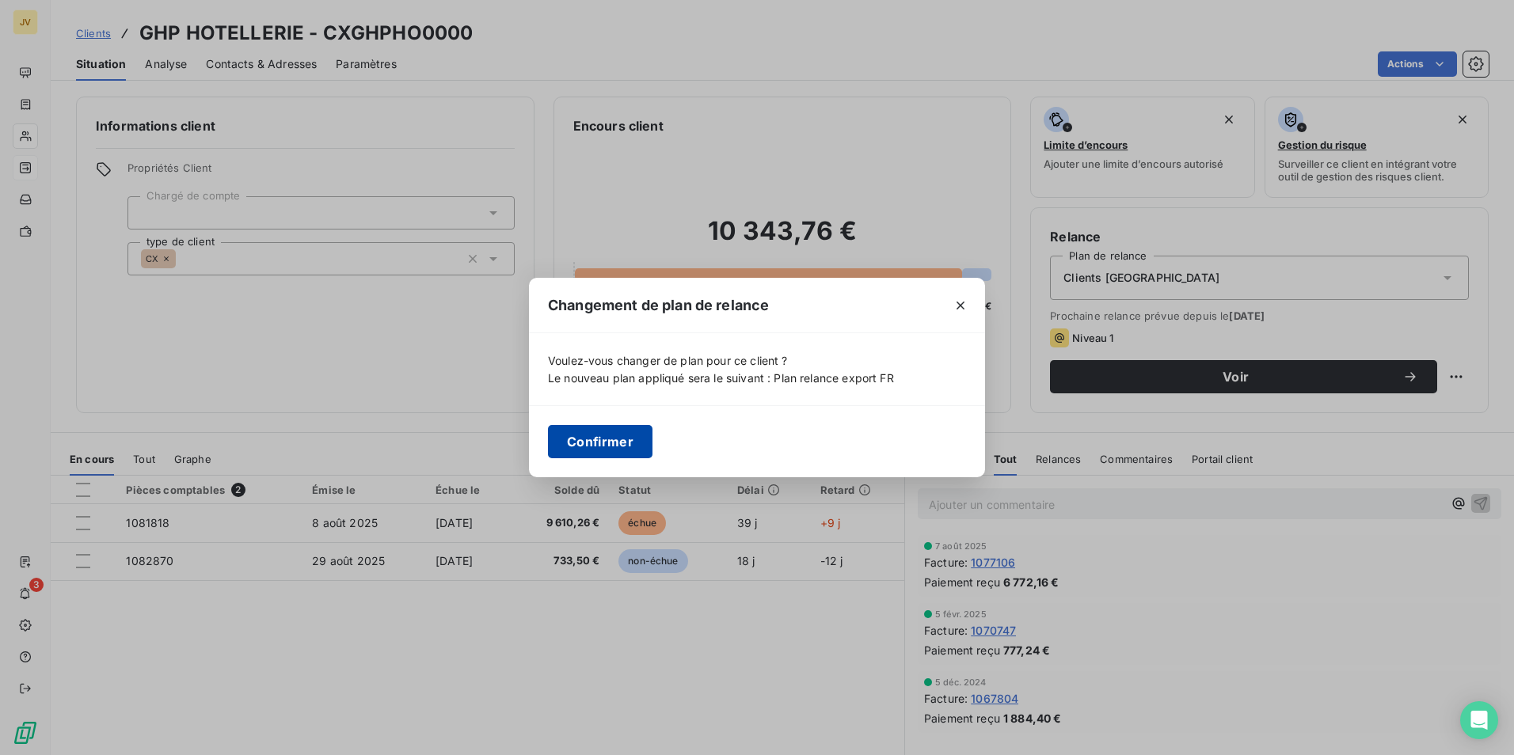
click at [625, 439] on button "Confirmer" at bounding box center [600, 441] width 105 height 33
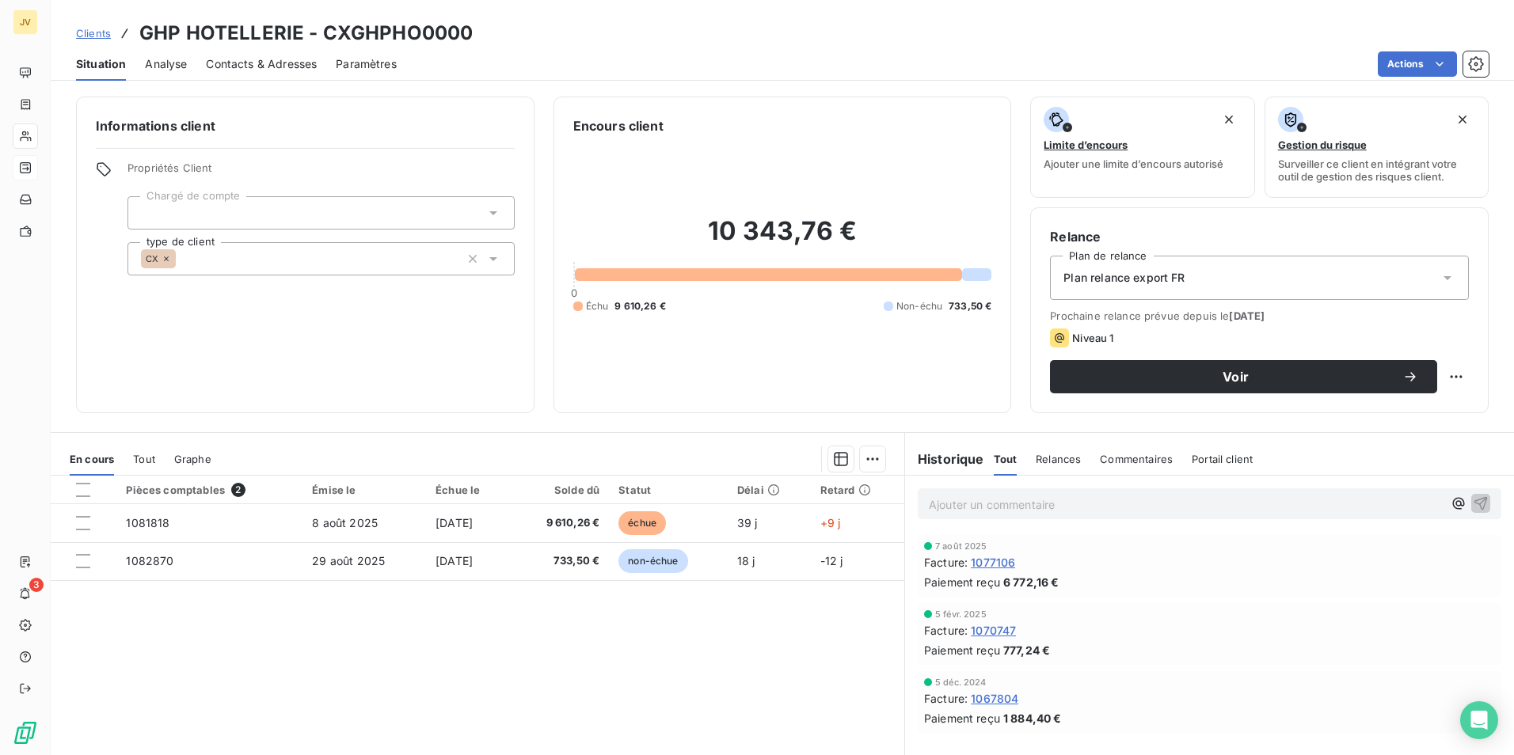
click at [279, 63] on span "Contacts & Adresses" at bounding box center [261, 64] width 111 height 16
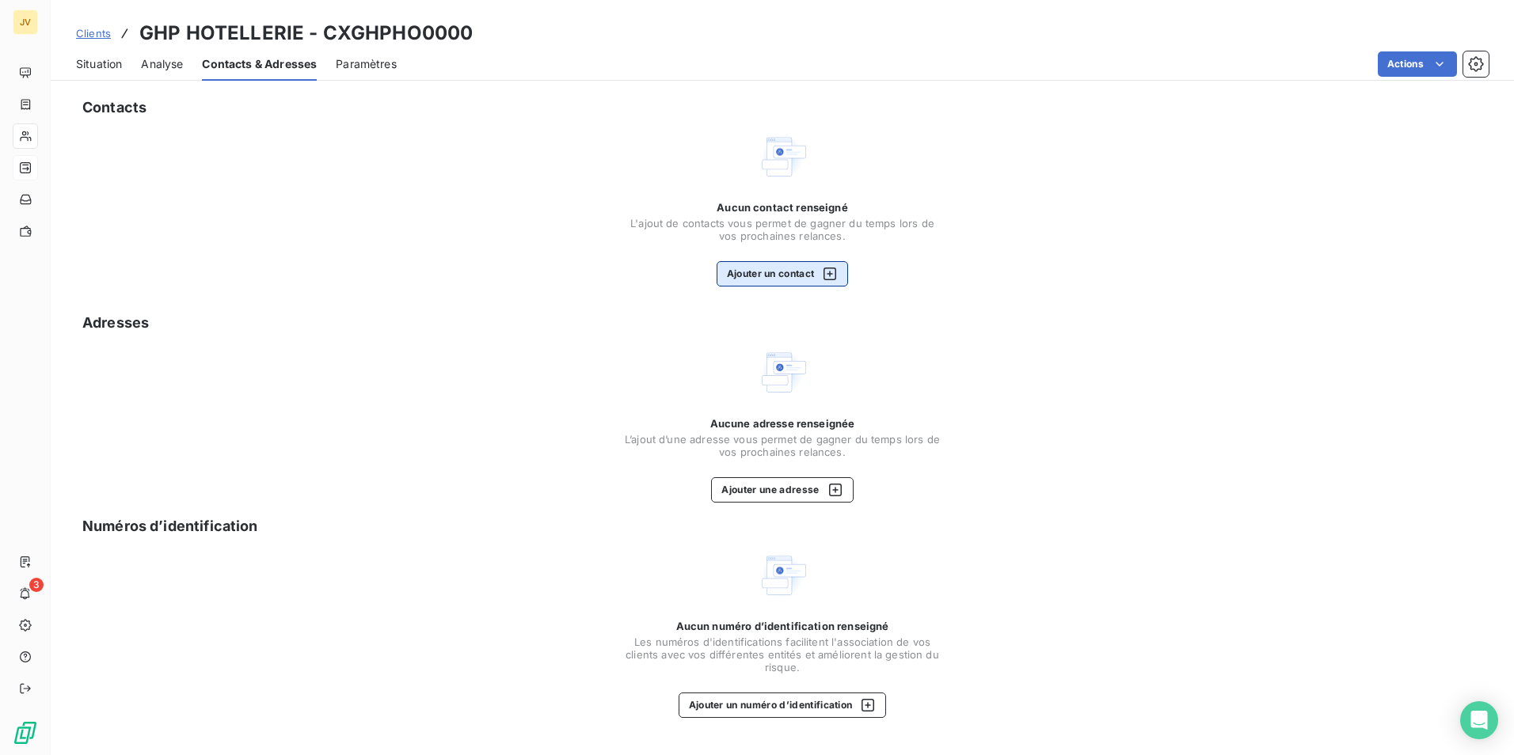
click at [806, 280] on button "Ajouter un contact" at bounding box center [783, 273] width 132 height 25
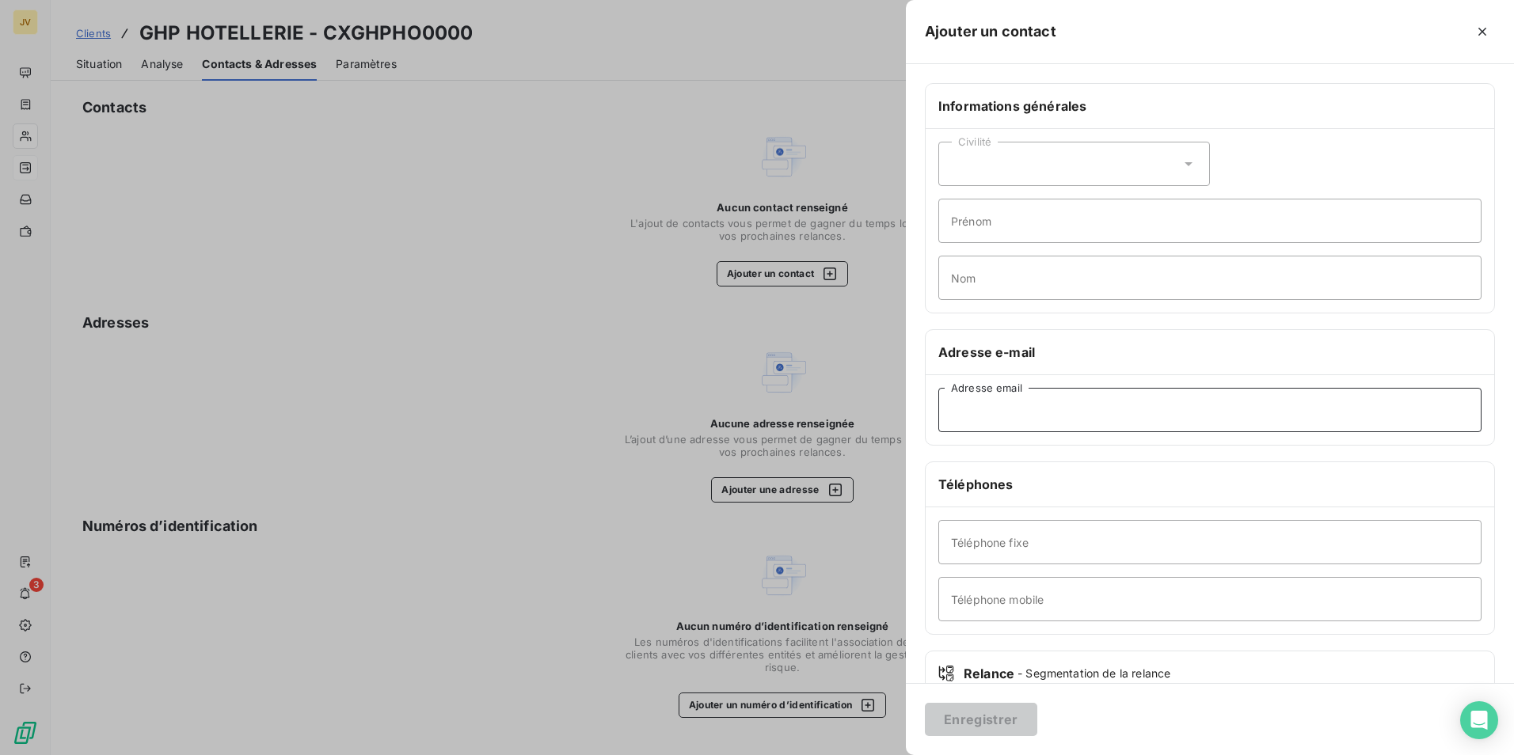
click at [1027, 416] on input "Adresse email" at bounding box center [1209, 410] width 543 height 44
paste input "[EMAIL_ADDRESS][DOMAIN_NAME]"
type input "[EMAIL_ADDRESS][DOMAIN_NAME]"
click at [997, 720] on button "Enregistrer" at bounding box center [981, 719] width 112 height 33
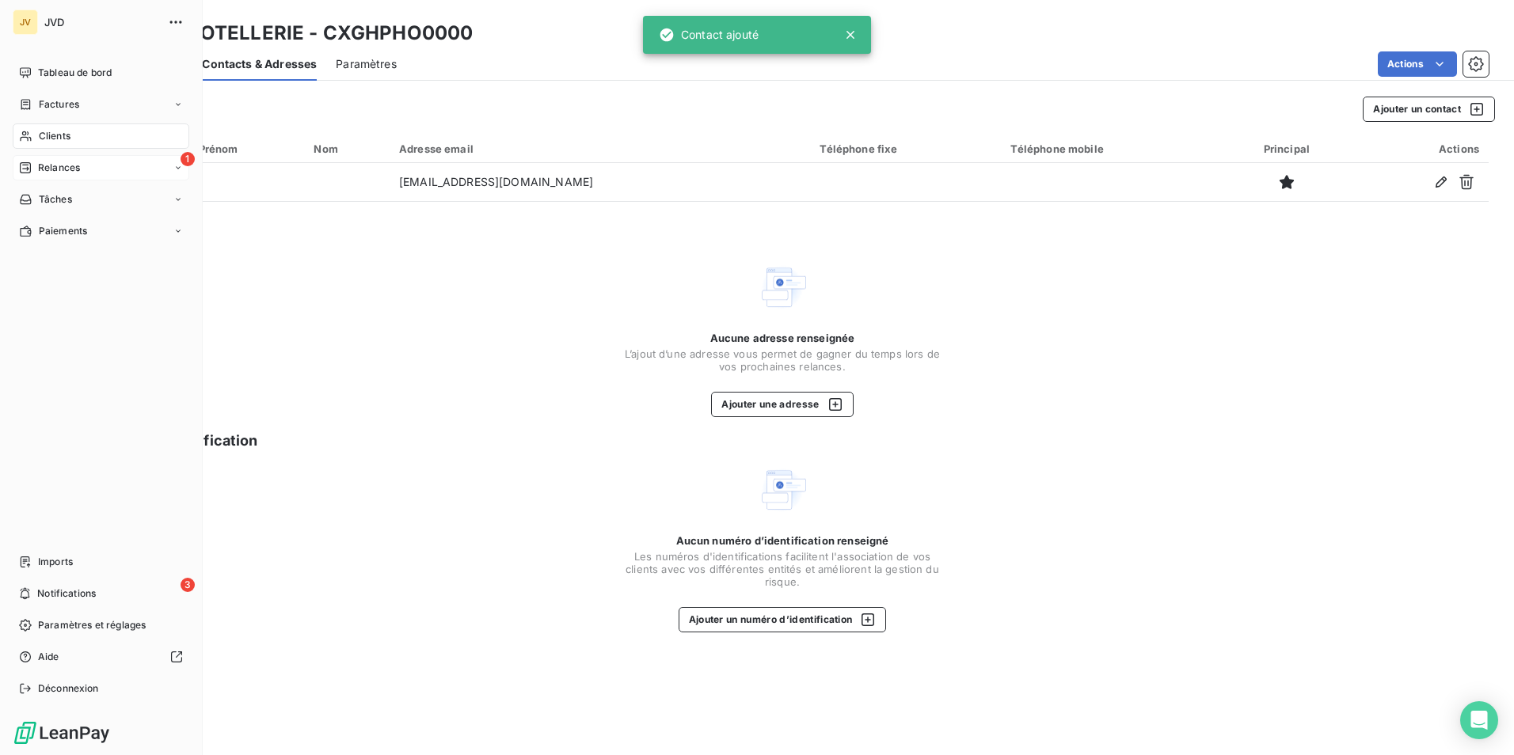
click at [81, 174] on div "1 Relances" at bounding box center [101, 167] width 177 height 25
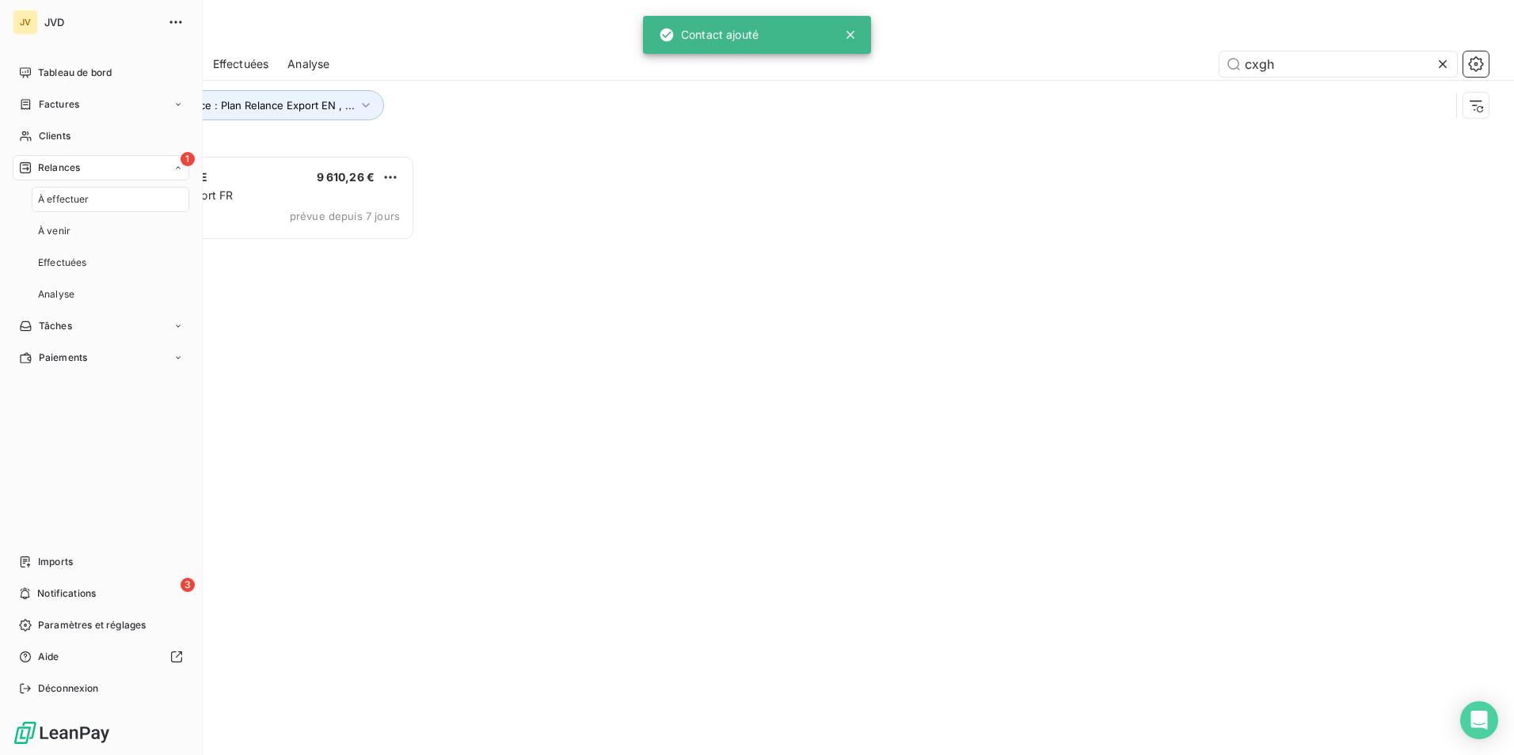
scroll to position [588, 327]
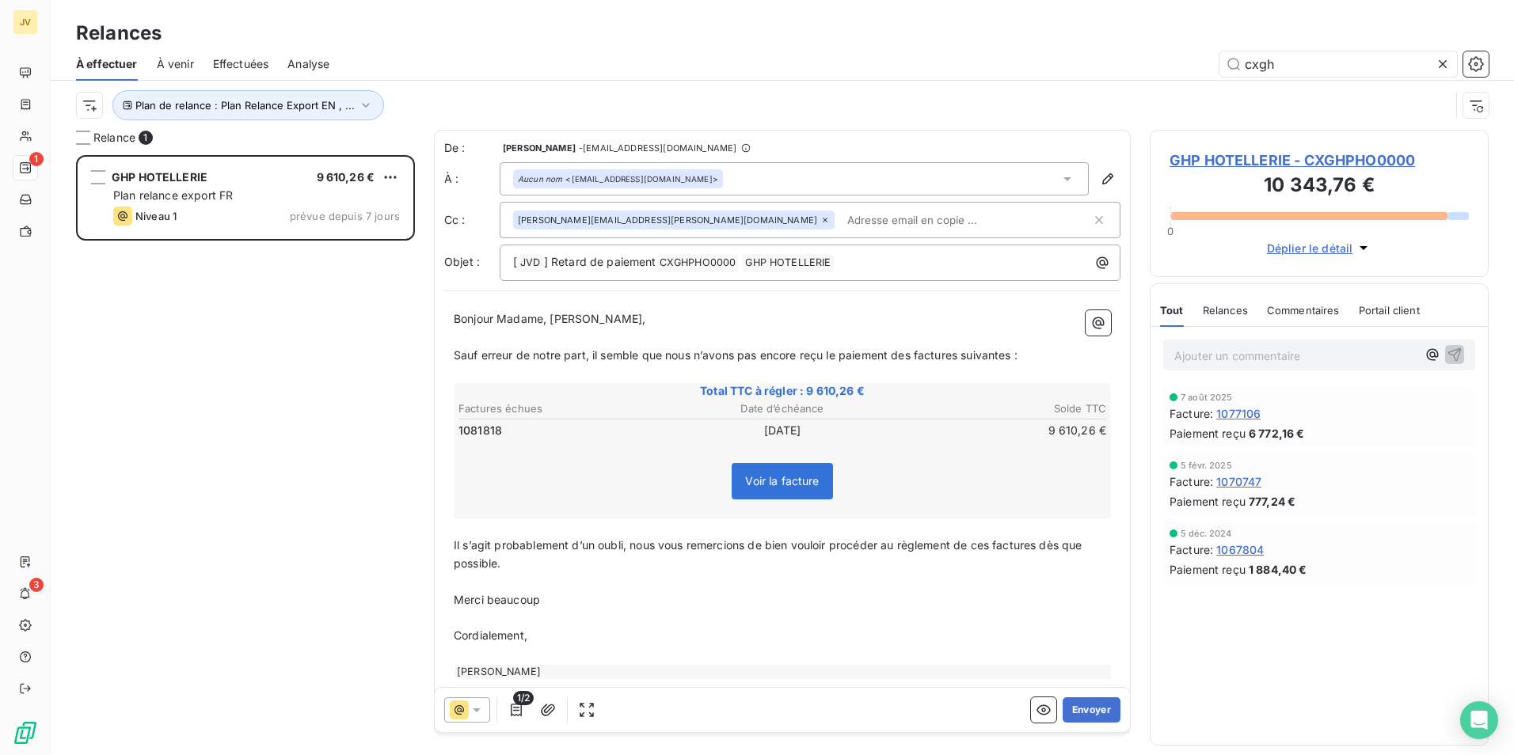
click at [464, 703] on icon at bounding box center [459, 710] width 19 height 19
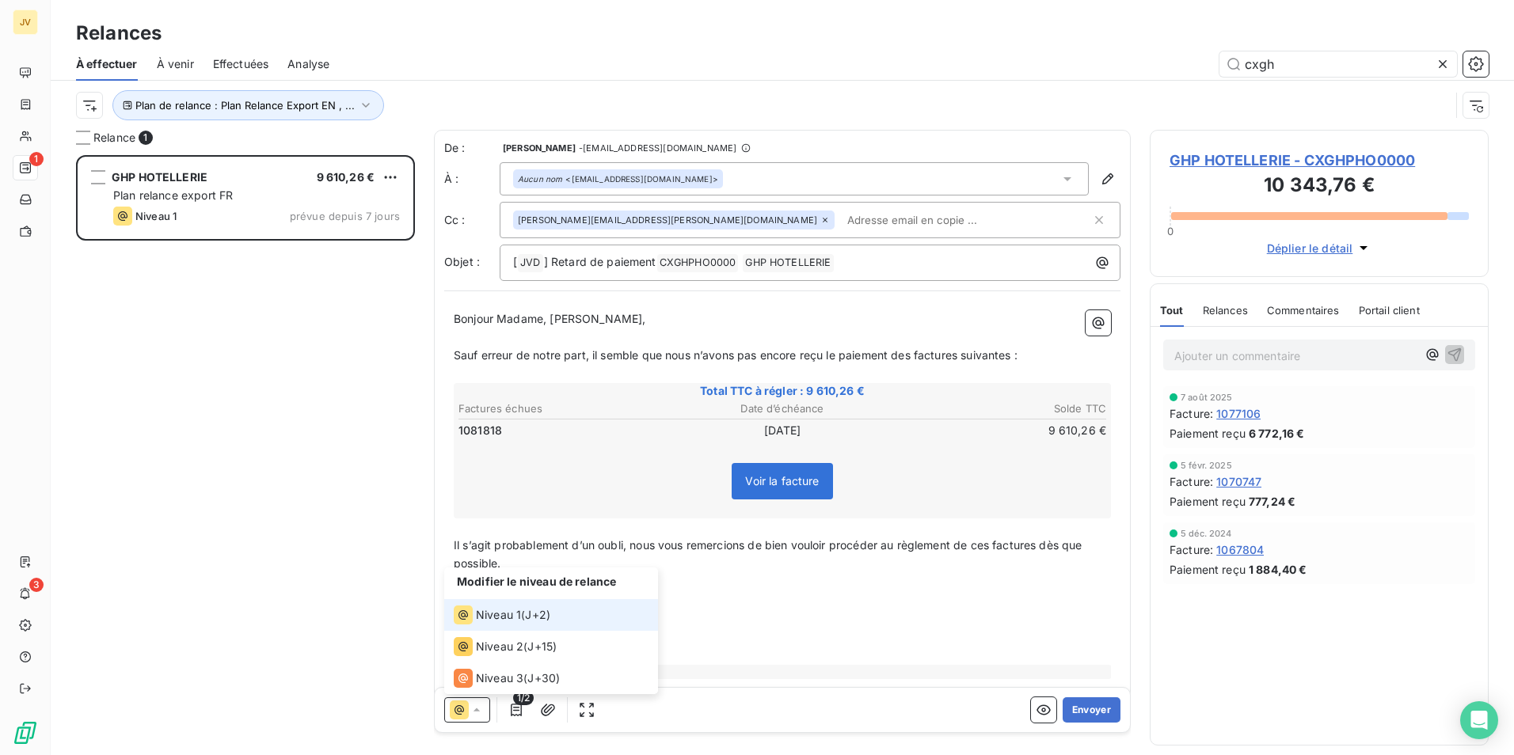
click at [510, 604] on li "Niveau 1 ( J+2 )" at bounding box center [551, 615] width 214 height 32
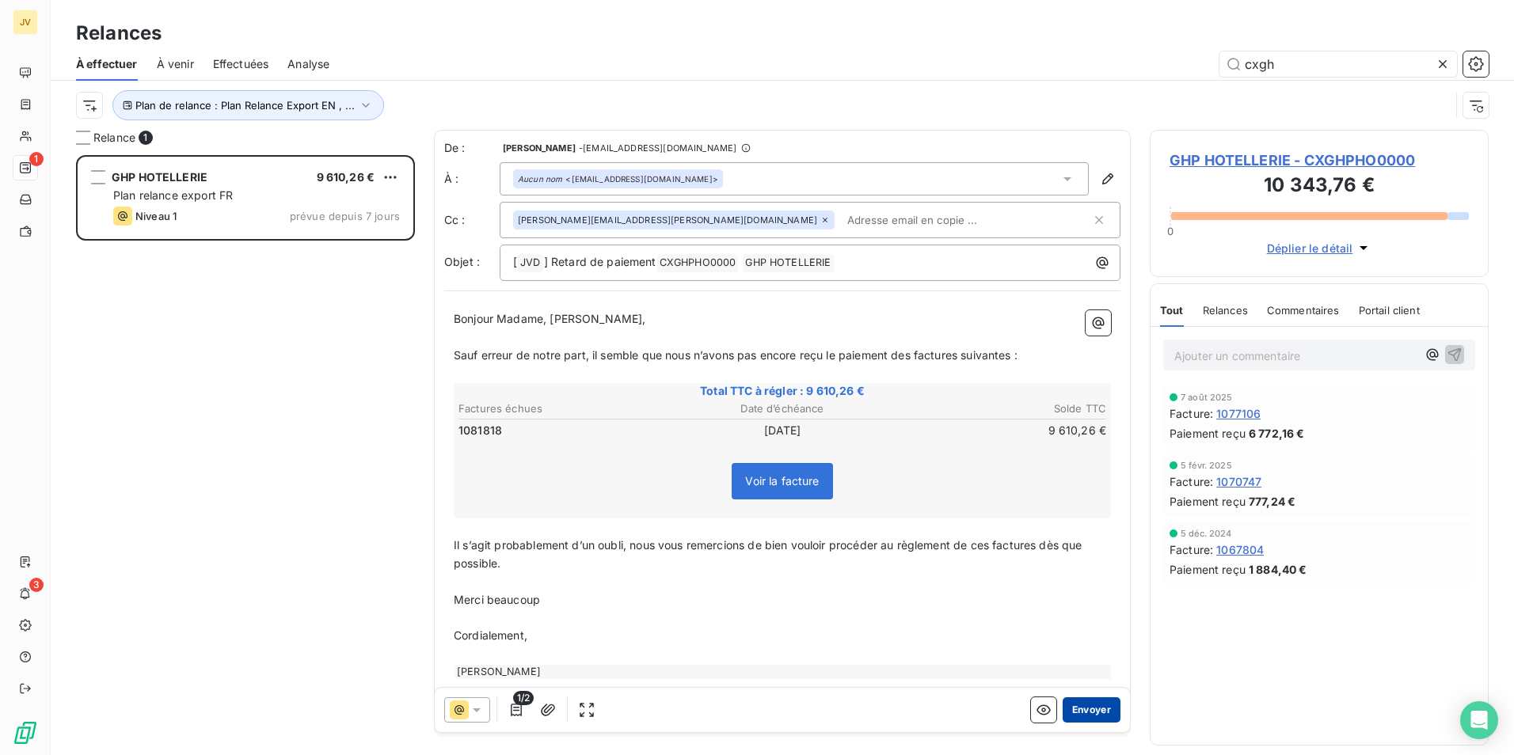
click at [1097, 712] on button "Envoyer" at bounding box center [1092, 710] width 58 height 25
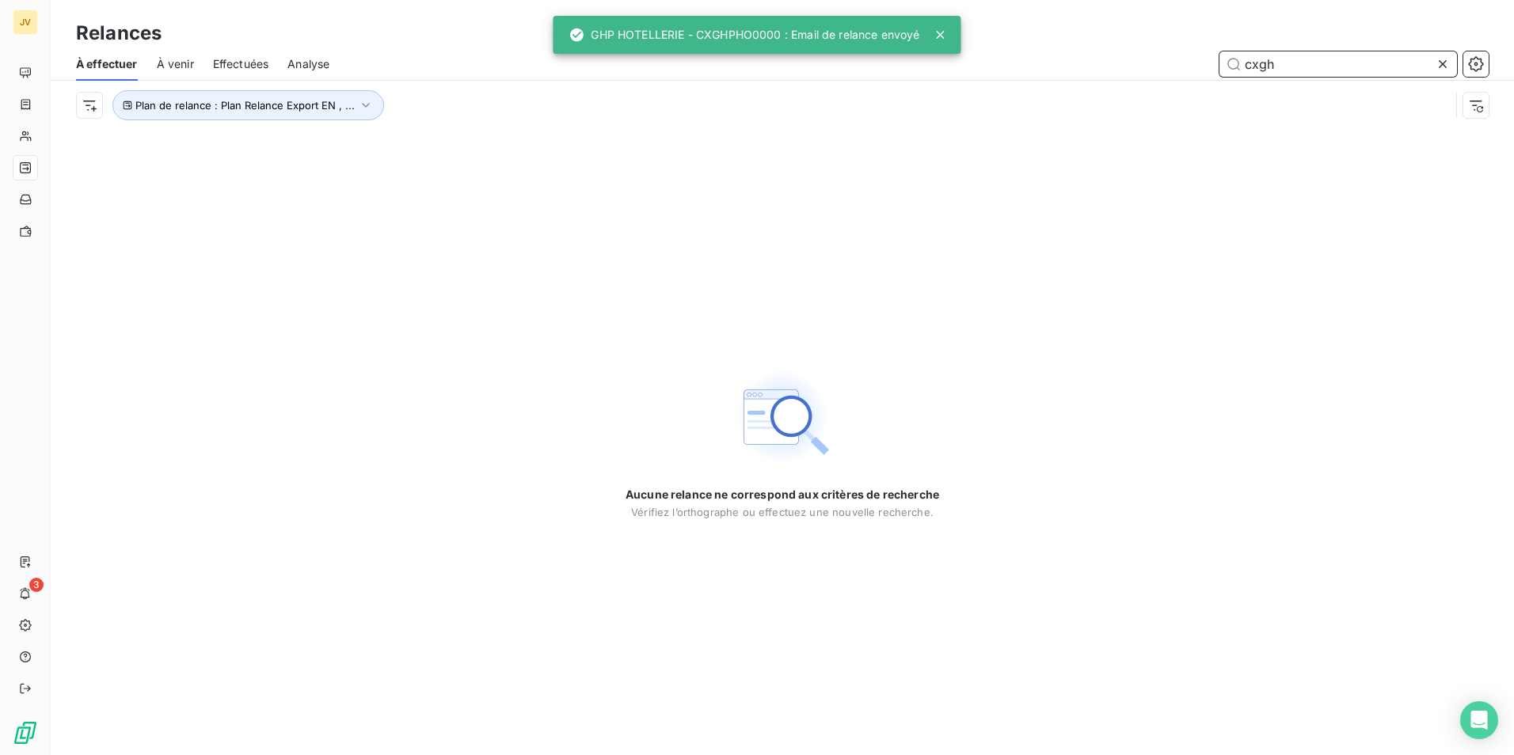
drag, startPoint x: 1263, startPoint y: 63, endPoint x: 1301, endPoint y: 63, distance: 38.0
click at [1301, 63] on input "cxgh" at bounding box center [1338, 63] width 238 height 25
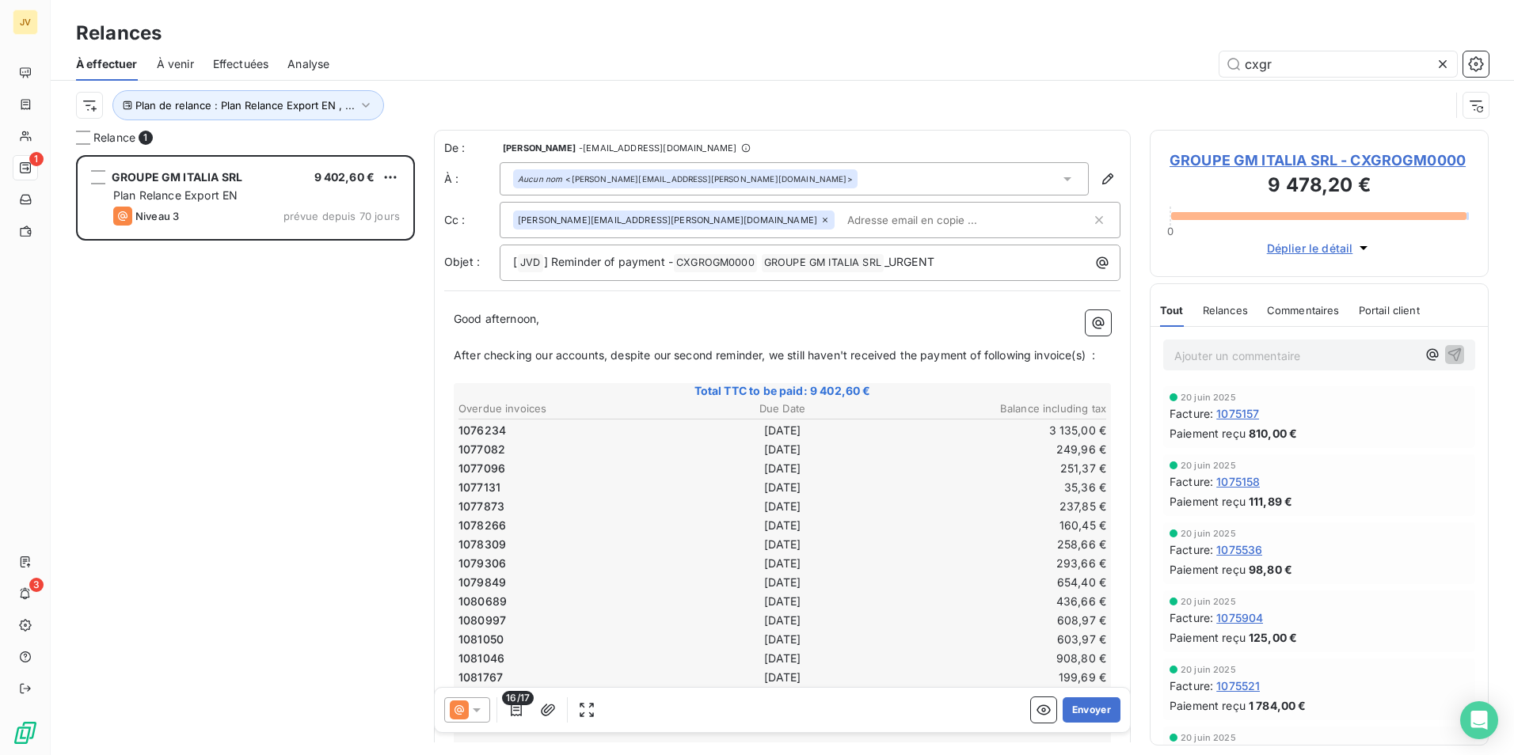
click at [841, 214] on input "text" at bounding box center [932, 220] width 183 height 24
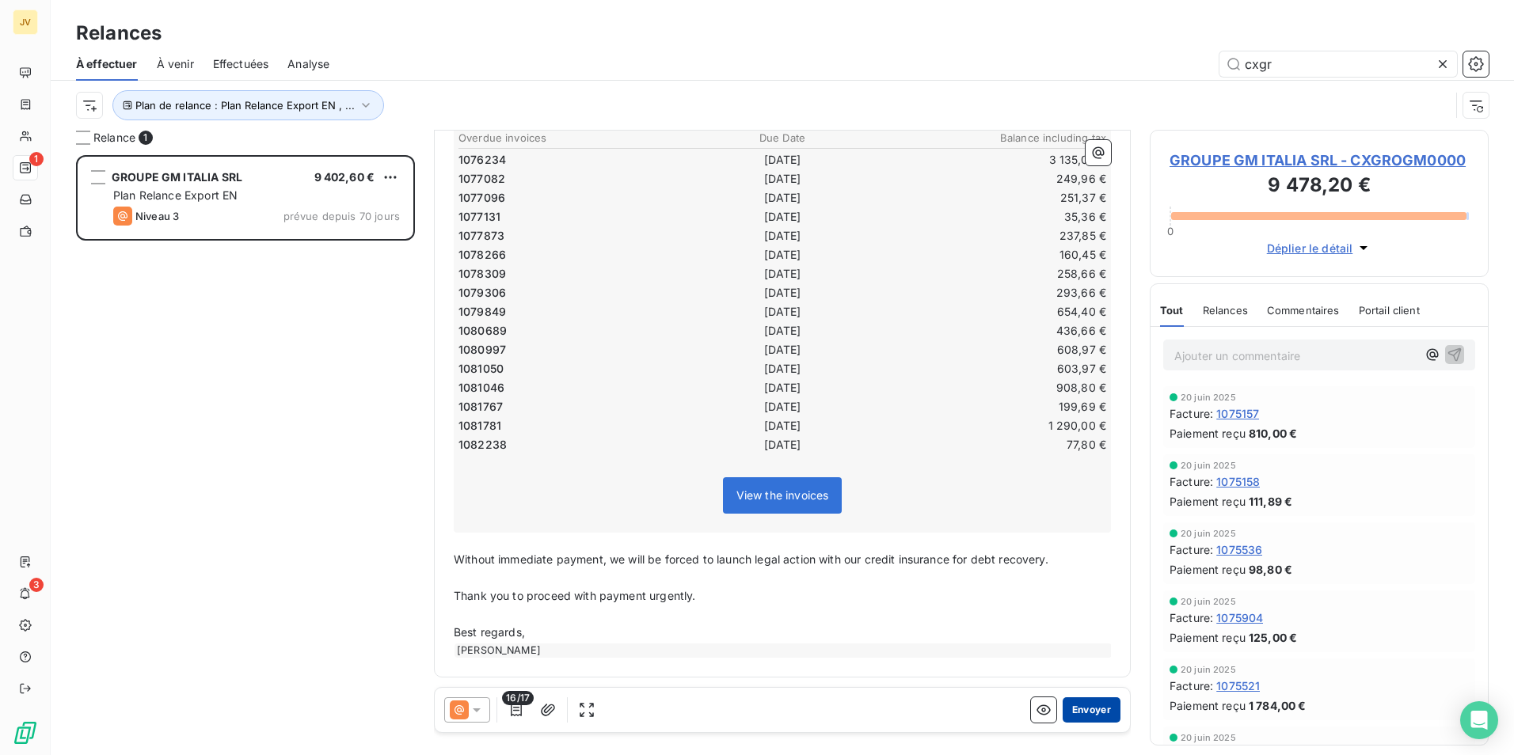
click at [1076, 716] on button "Envoyer" at bounding box center [1092, 710] width 58 height 25
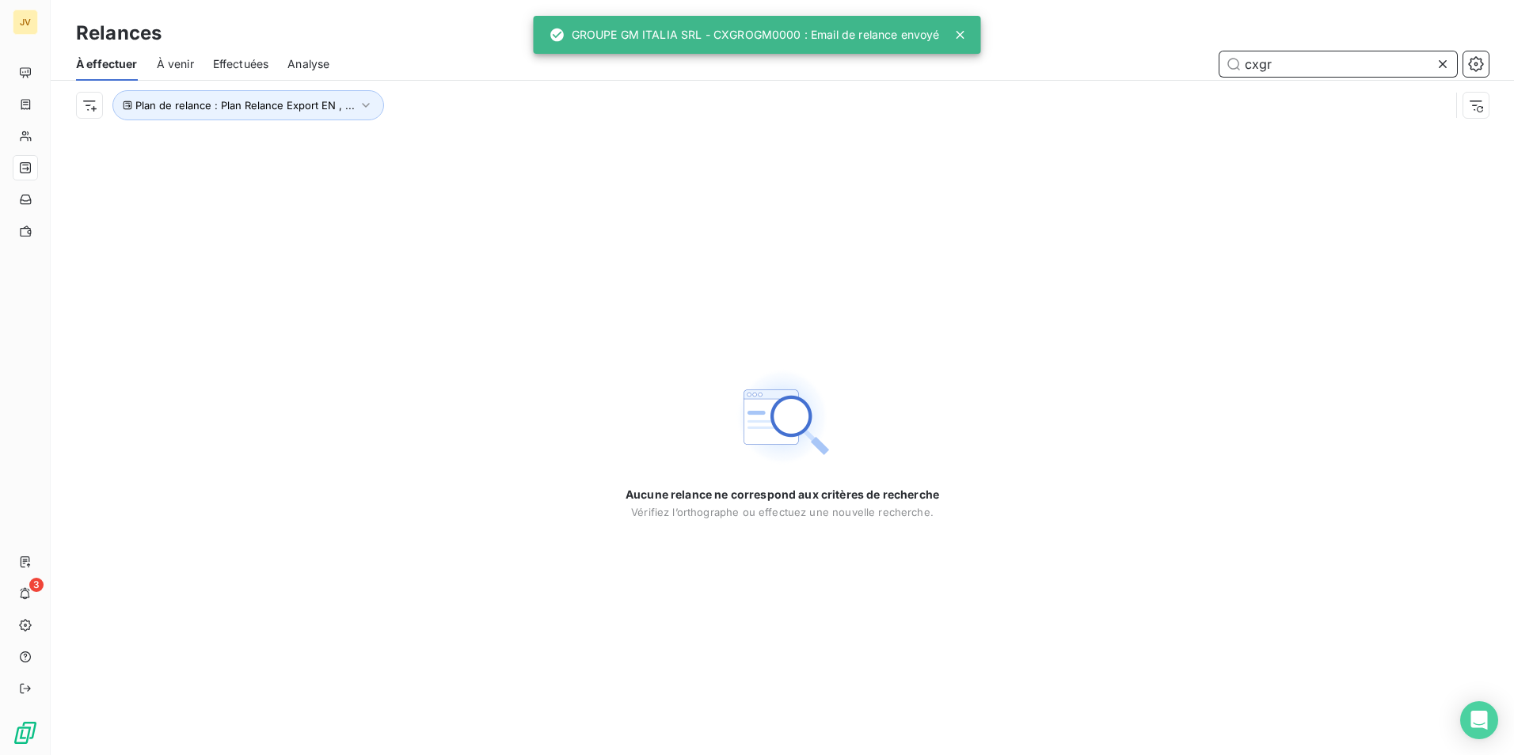
drag, startPoint x: 1260, startPoint y: 67, endPoint x: 1299, endPoint y: 69, distance: 39.6
click at [1299, 69] on input "cxgr" at bounding box center [1338, 63] width 238 height 25
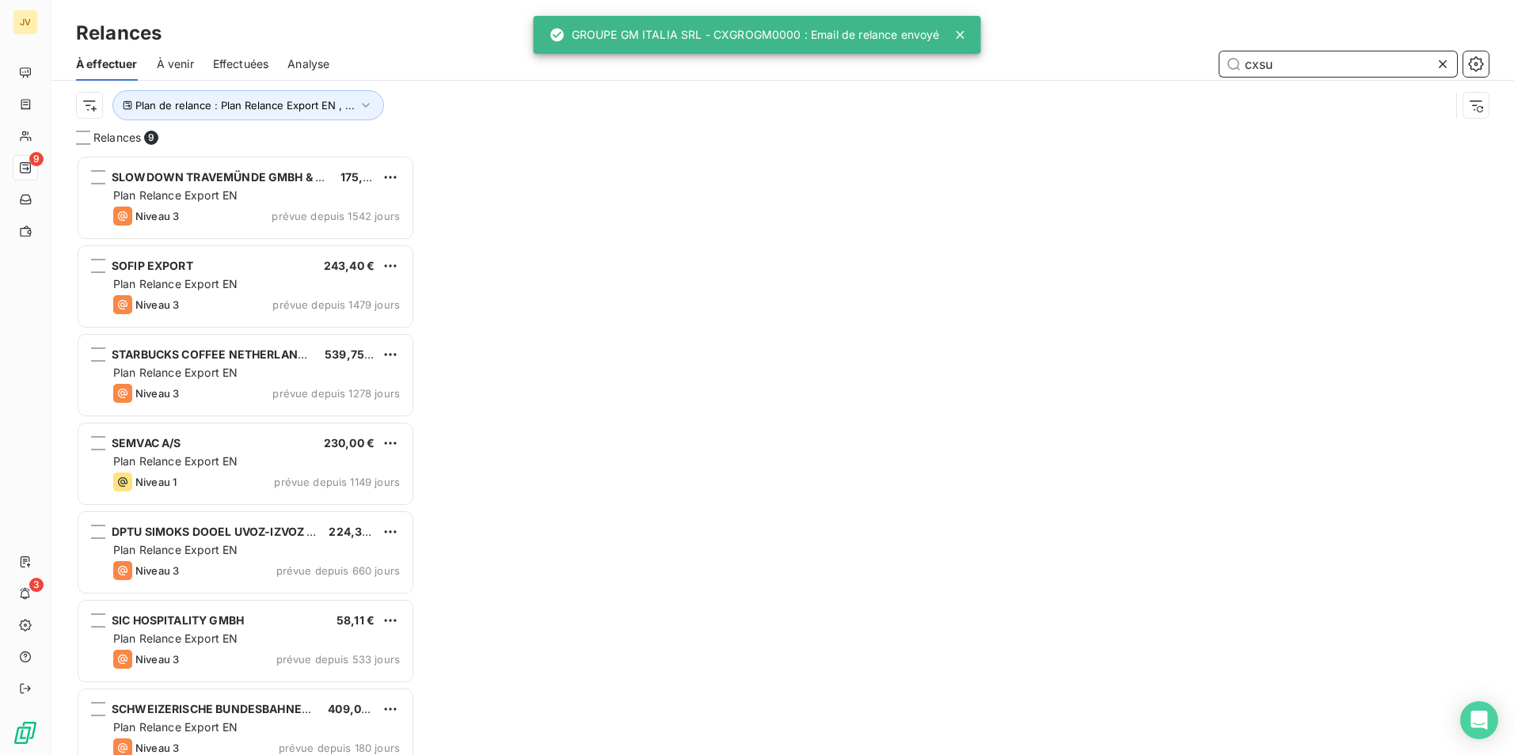
scroll to position [13, 13]
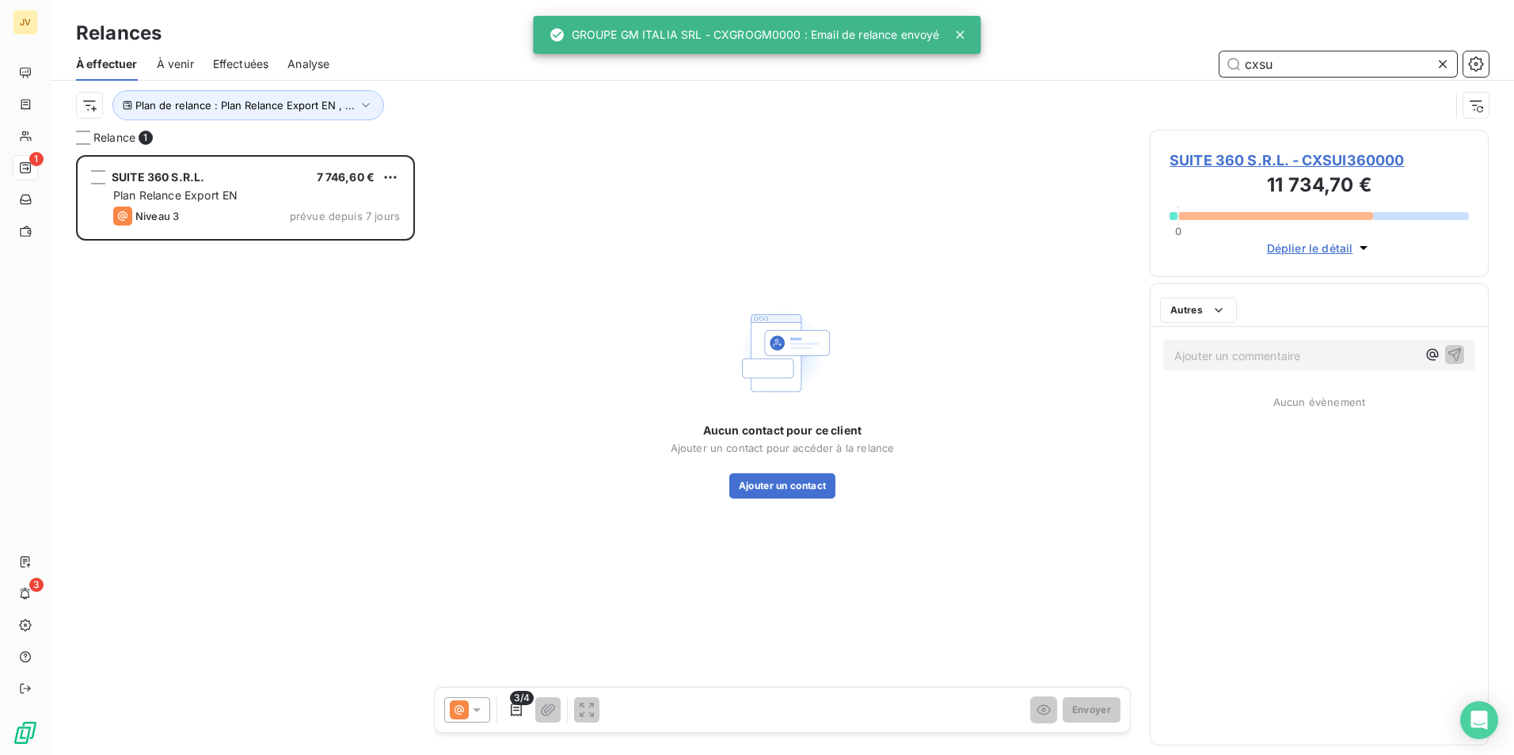
scroll to position [588, 327]
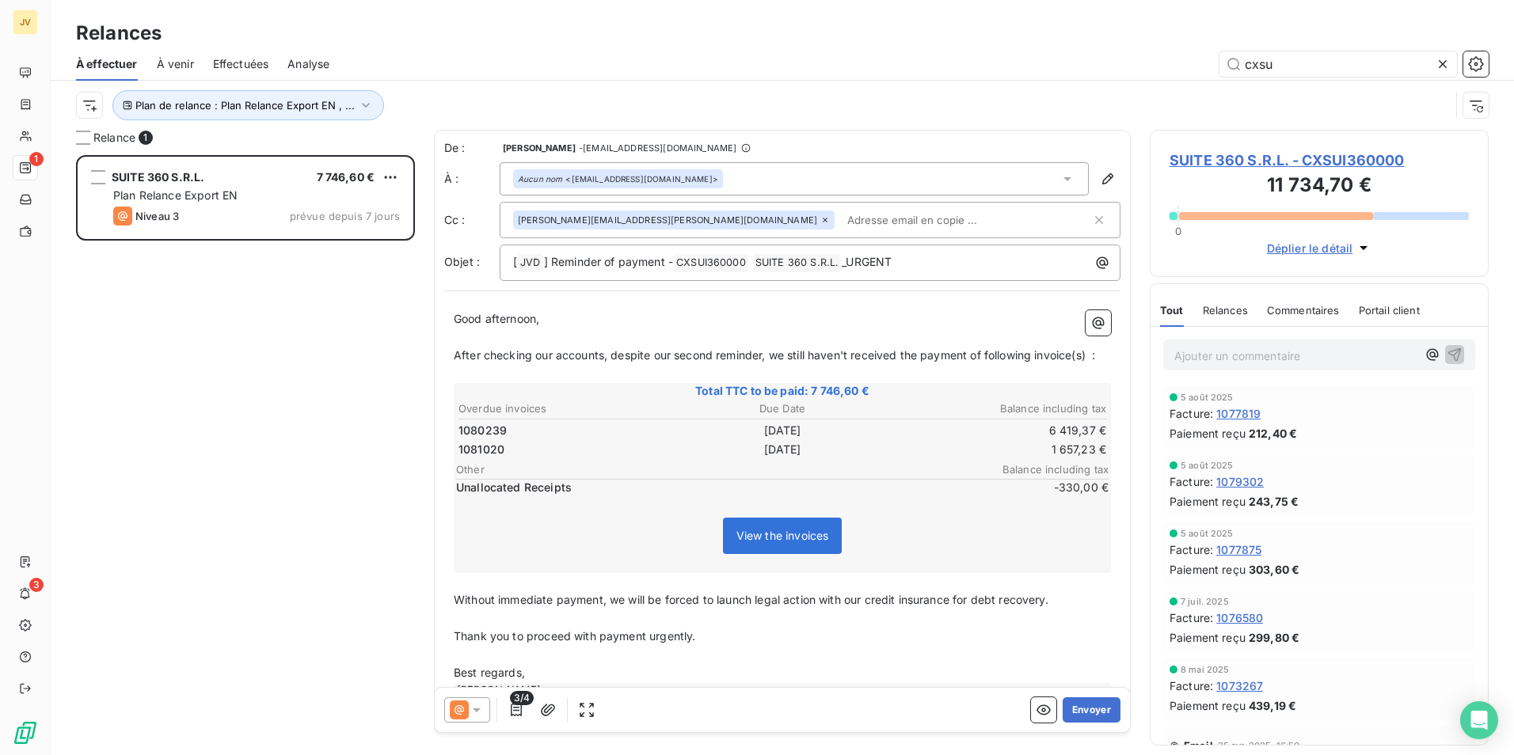
click at [475, 709] on icon at bounding box center [477, 711] width 8 height 4
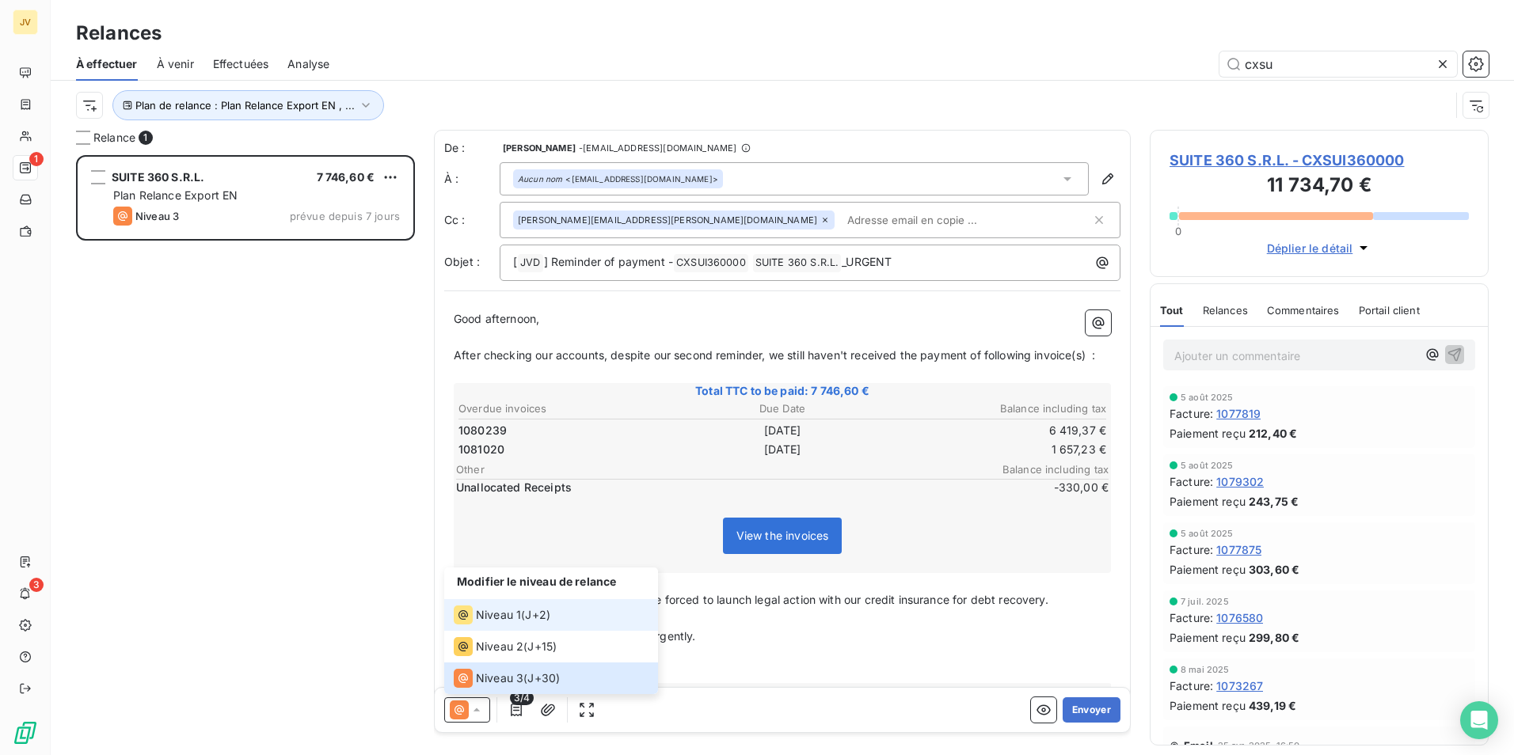
click at [498, 619] on span "Niveau 1" at bounding box center [498, 615] width 45 height 16
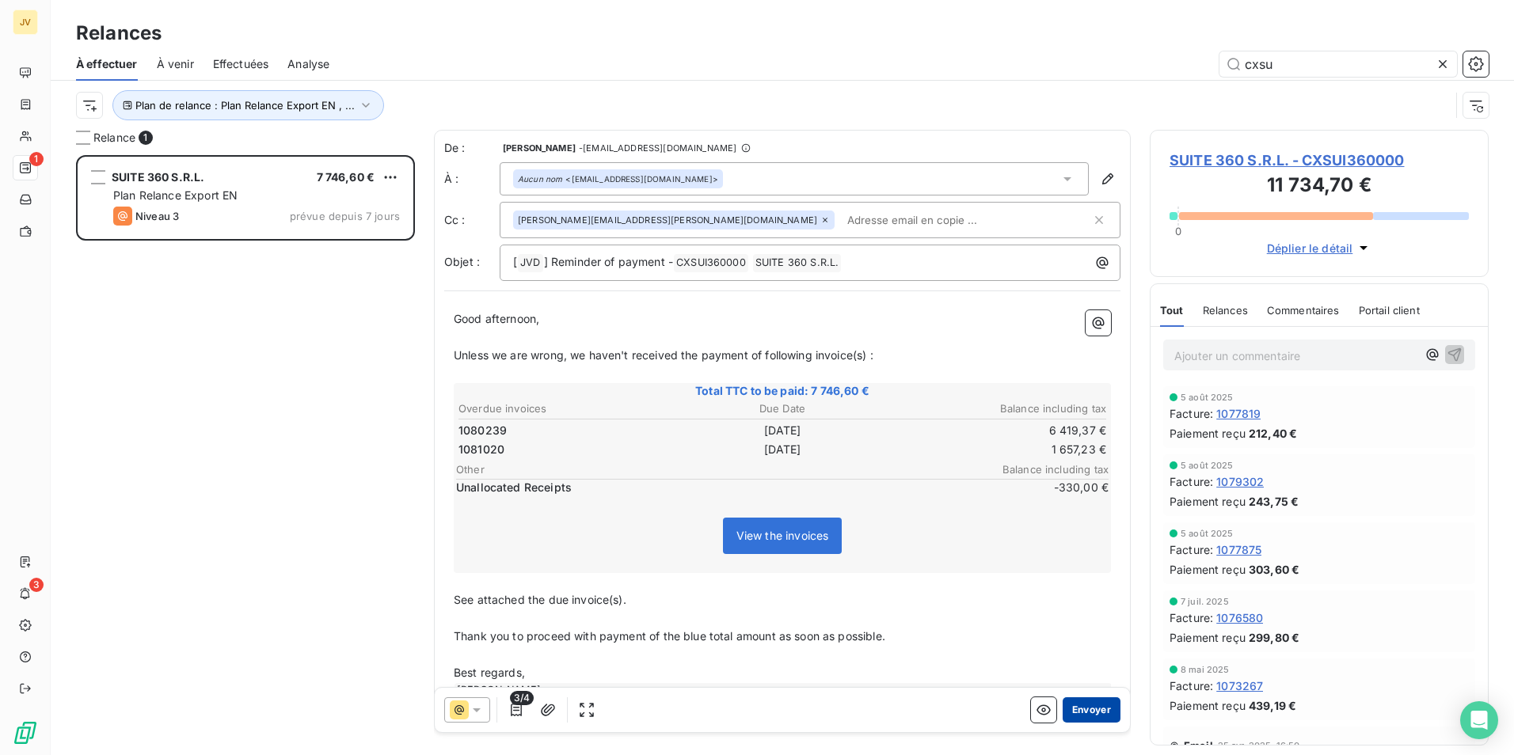
click at [1100, 713] on button "Envoyer" at bounding box center [1092, 710] width 58 height 25
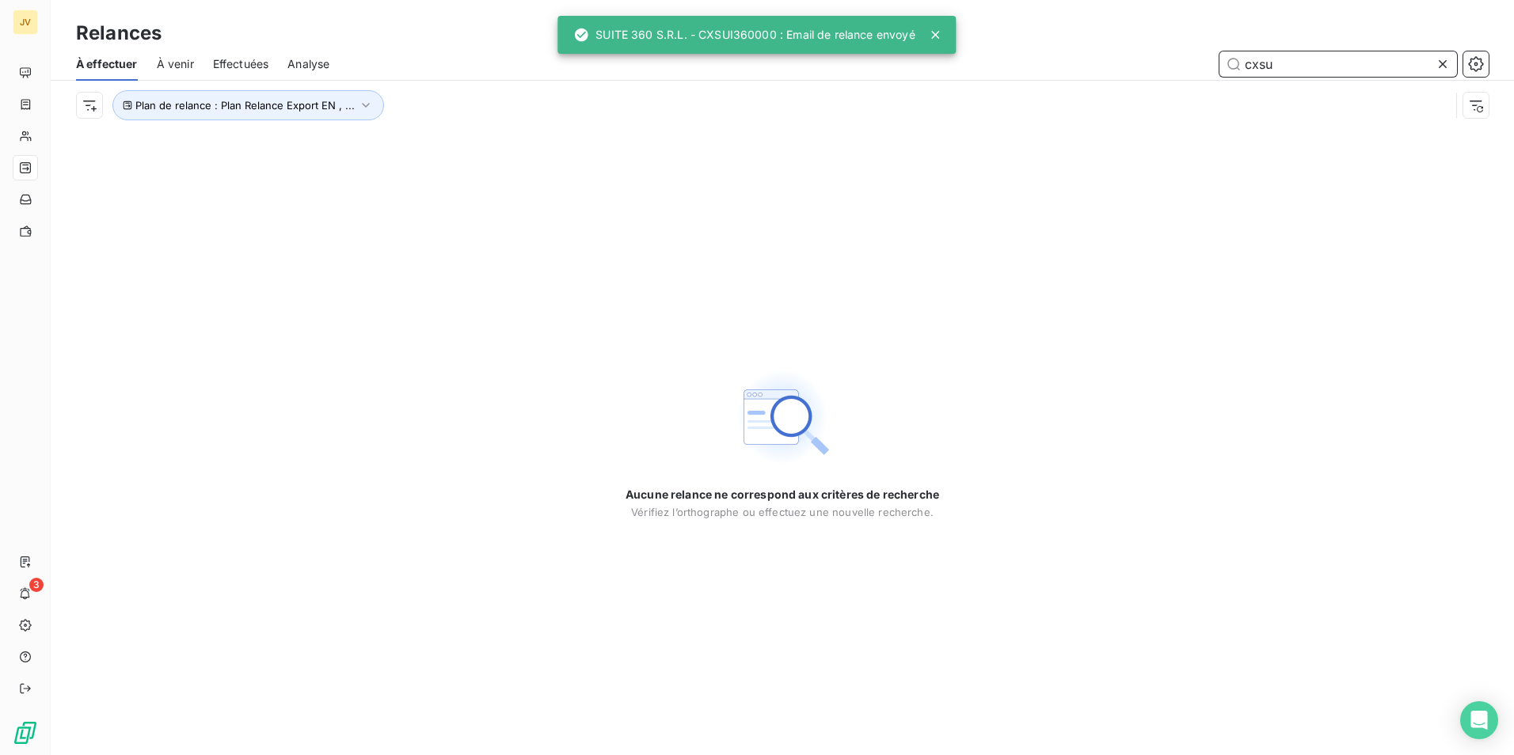
drag, startPoint x: 1260, startPoint y: 69, endPoint x: 1328, endPoint y: 69, distance: 67.3
click at [1328, 69] on input "cxsu" at bounding box center [1338, 63] width 238 height 25
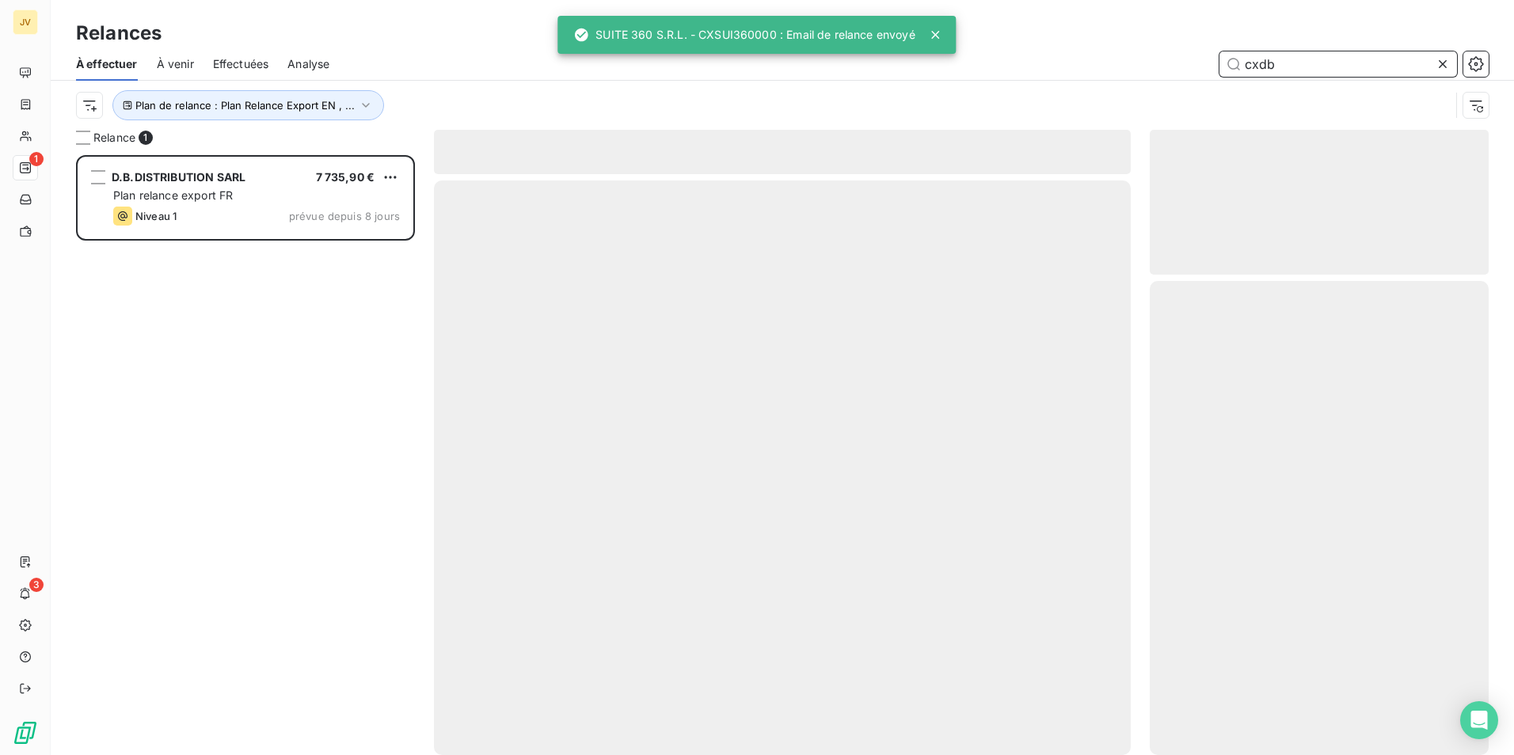
scroll to position [588, 327]
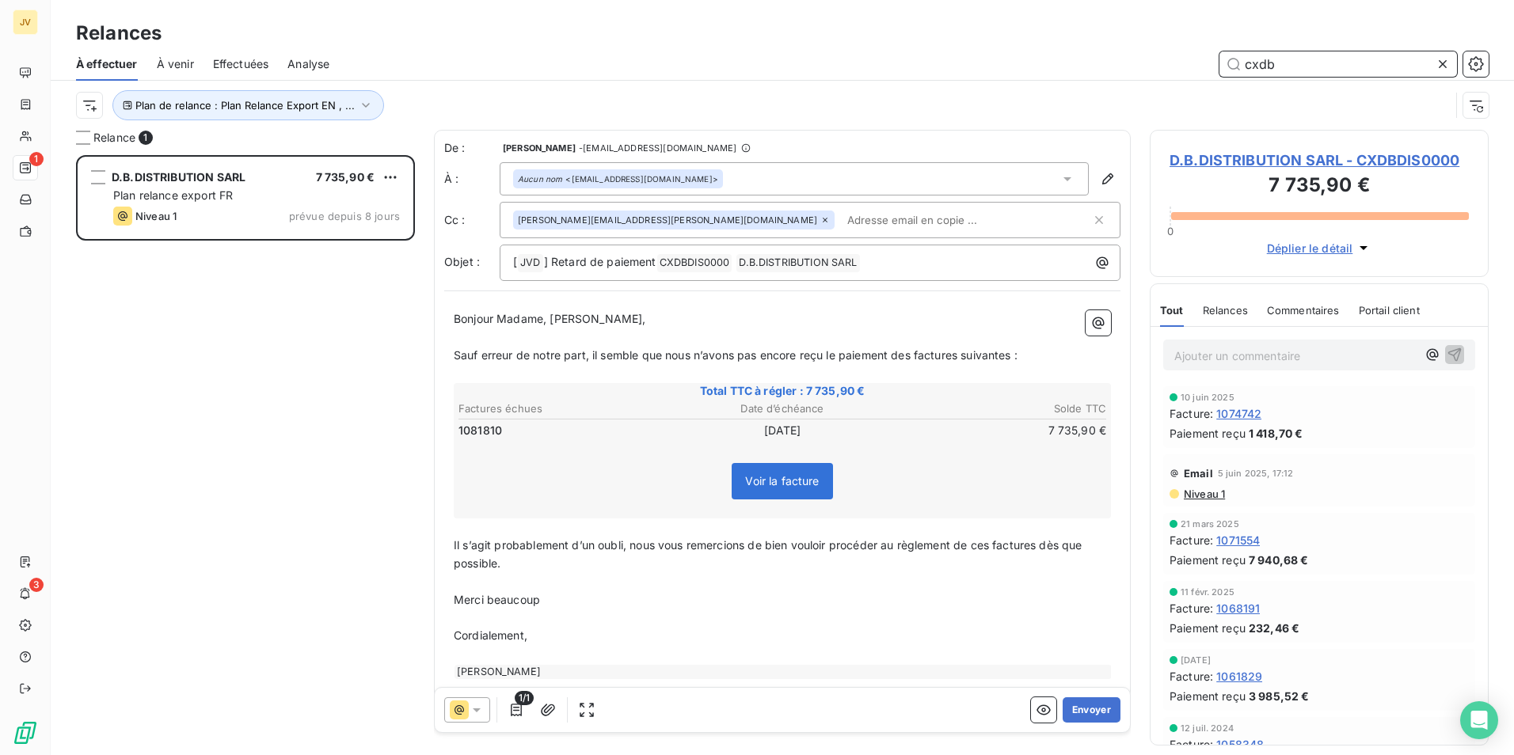
type input "cxdb"
